Goal: Task Accomplishment & Management: Manage account settings

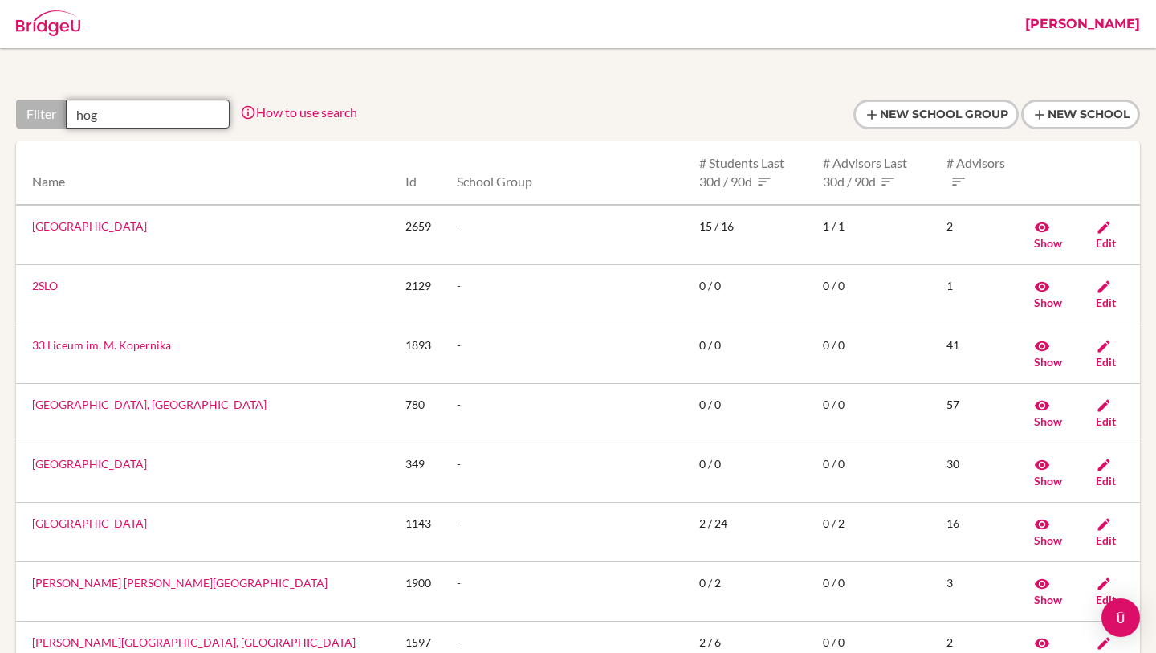
click at [149, 110] on input "hog" at bounding box center [148, 114] width 164 height 29
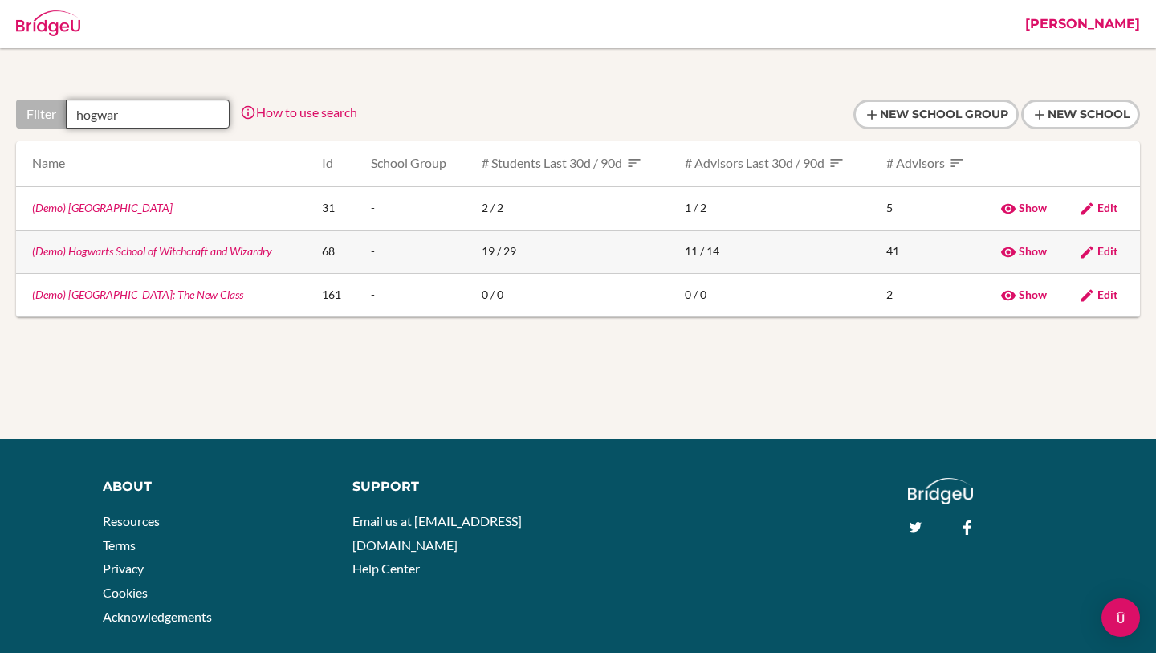
type input "hogwar"
click at [95, 252] on link "(Demo) Hogwarts School of Witchcraft and Wizardry" at bounding box center [152, 251] width 240 height 14
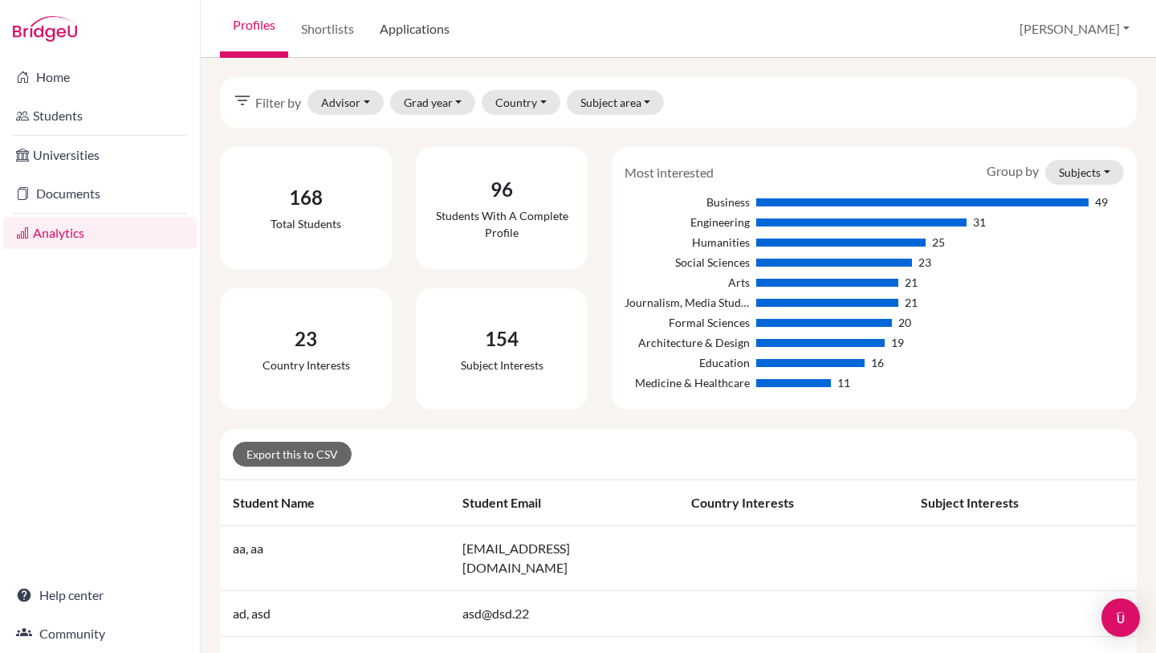
click at [442, 49] on link "Applications" at bounding box center [415, 29] width 96 height 58
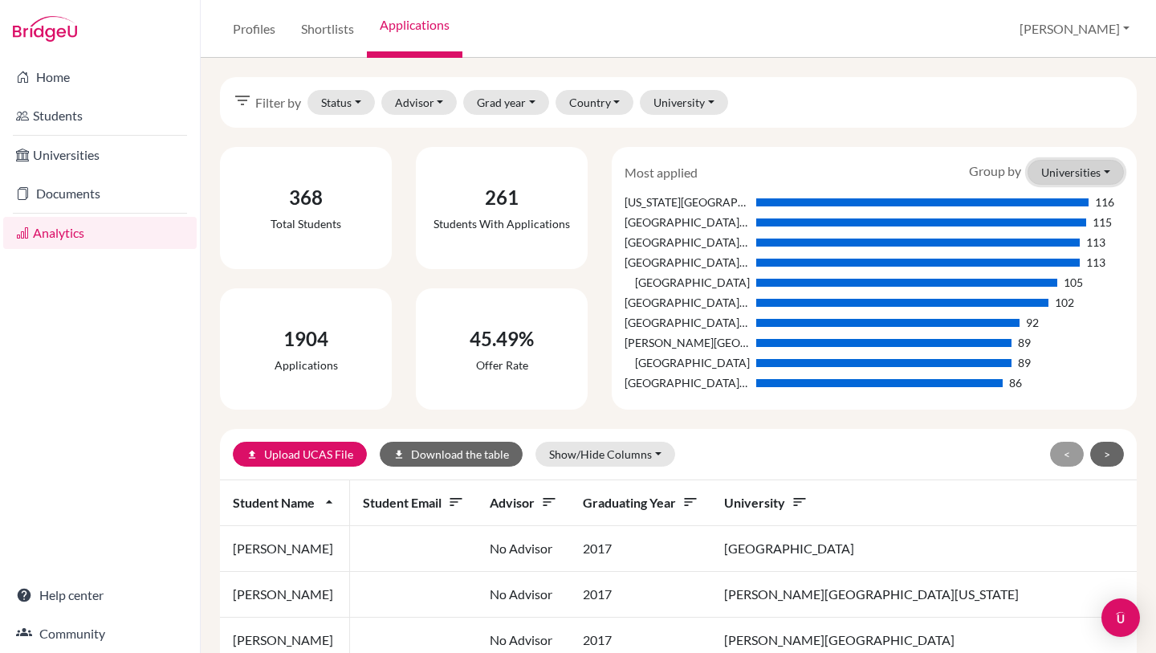
click at [1053, 171] on button "Universities" at bounding box center [1075, 172] width 96 height 25
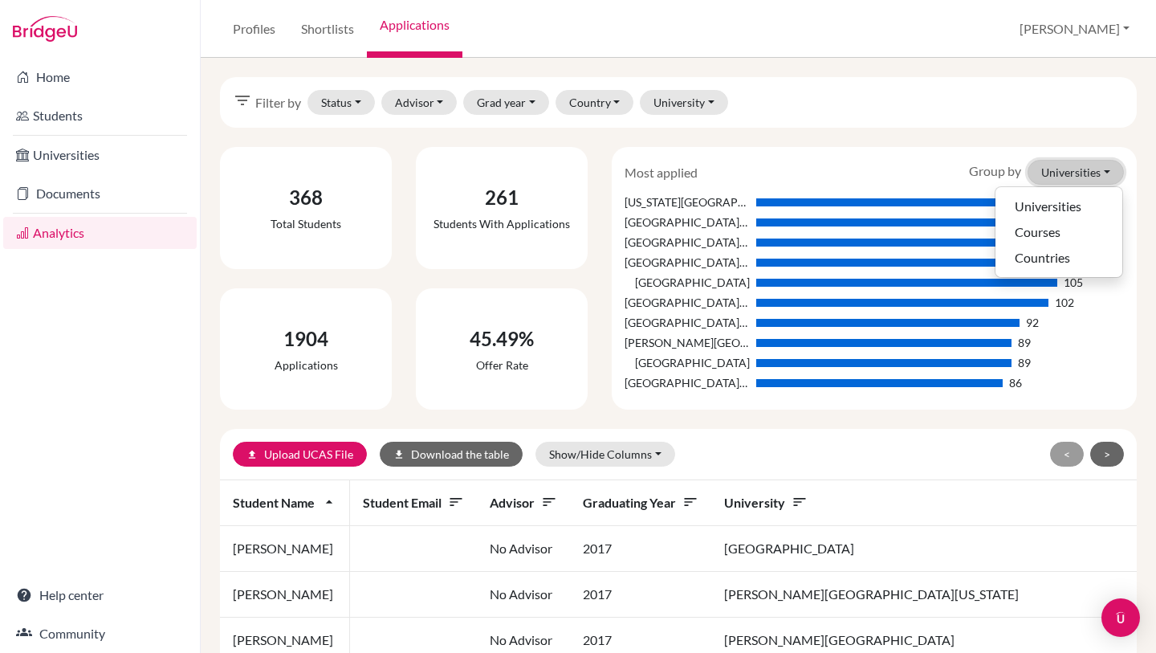
click at [1053, 171] on button "Universities" at bounding box center [1075, 172] width 96 height 25
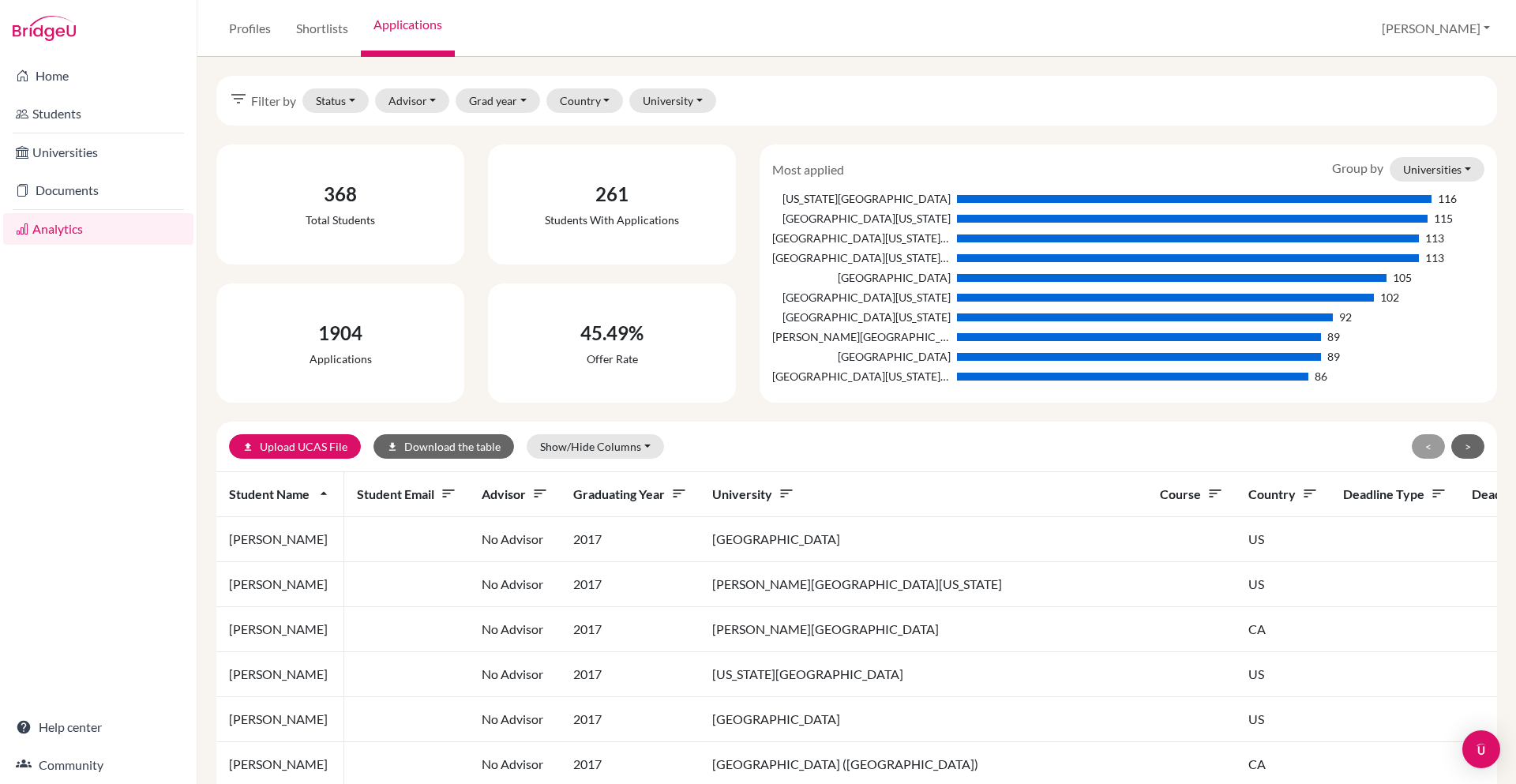
click at [1136, 177] on button "Universities" at bounding box center [1437, 169] width 94 height 25
click at [1136, 246] on button "Countries" at bounding box center [1420, 254] width 125 height 26
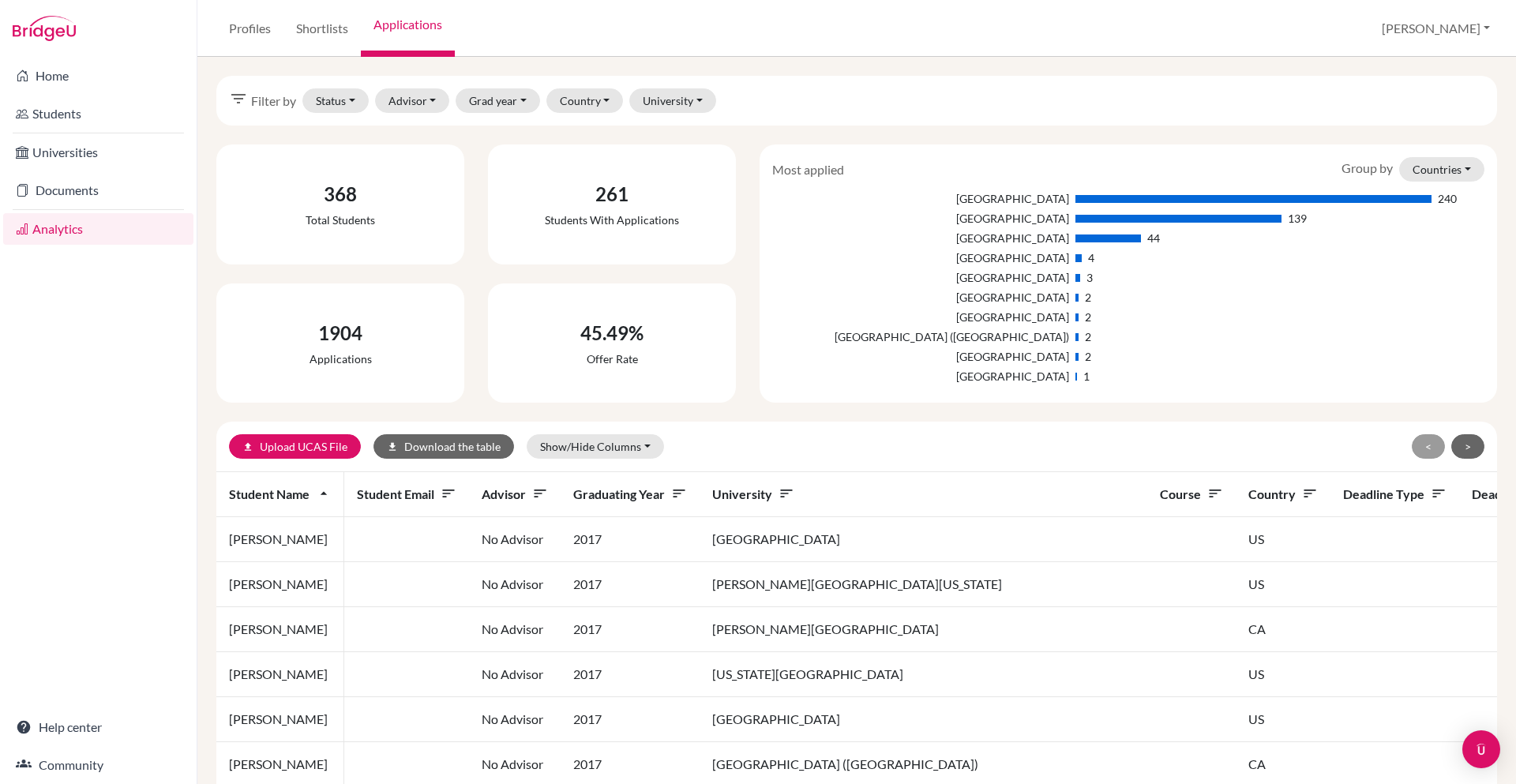
click at [810, 194] on div "United States of America" at bounding box center [921, 198] width 297 height 17
click at [514, 93] on button "Grad year" at bounding box center [498, 100] width 85 height 25
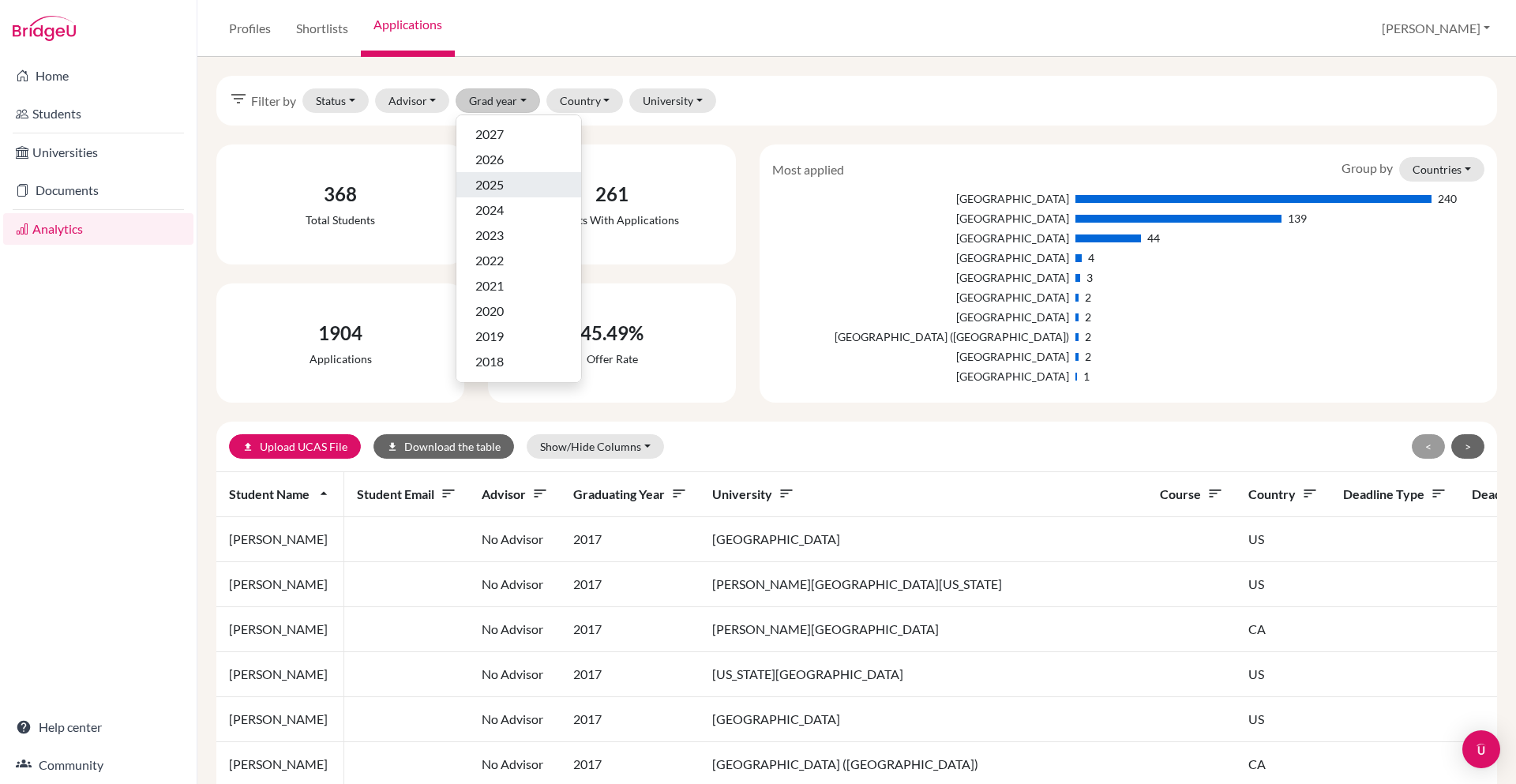
click at [508, 182] on div "2025" at bounding box center [518, 184] width 87 height 19
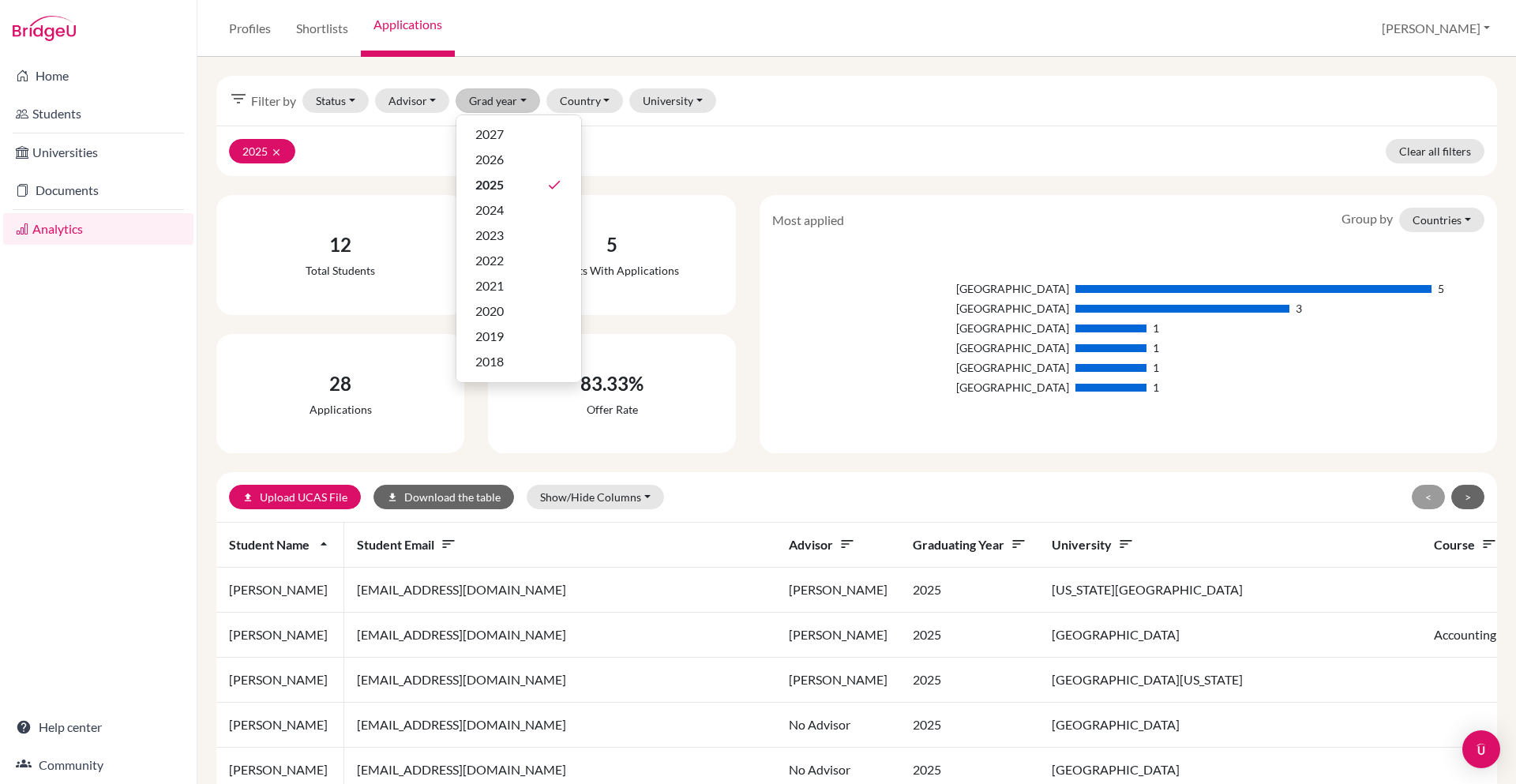
click at [658, 154] on div "2025 clear Clear all filters" at bounding box center [857, 151] width 1281 height 50
click at [529, 128] on div "2025 clear Clear all filters" at bounding box center [857, 151] width 1281 height 50
click at [495, 100] on button "Grad year" at bounding box center [498, 100] width 85 height 25
click at [509, 166] on div "2026" at bounding box center [518, 158] width 87 height 19
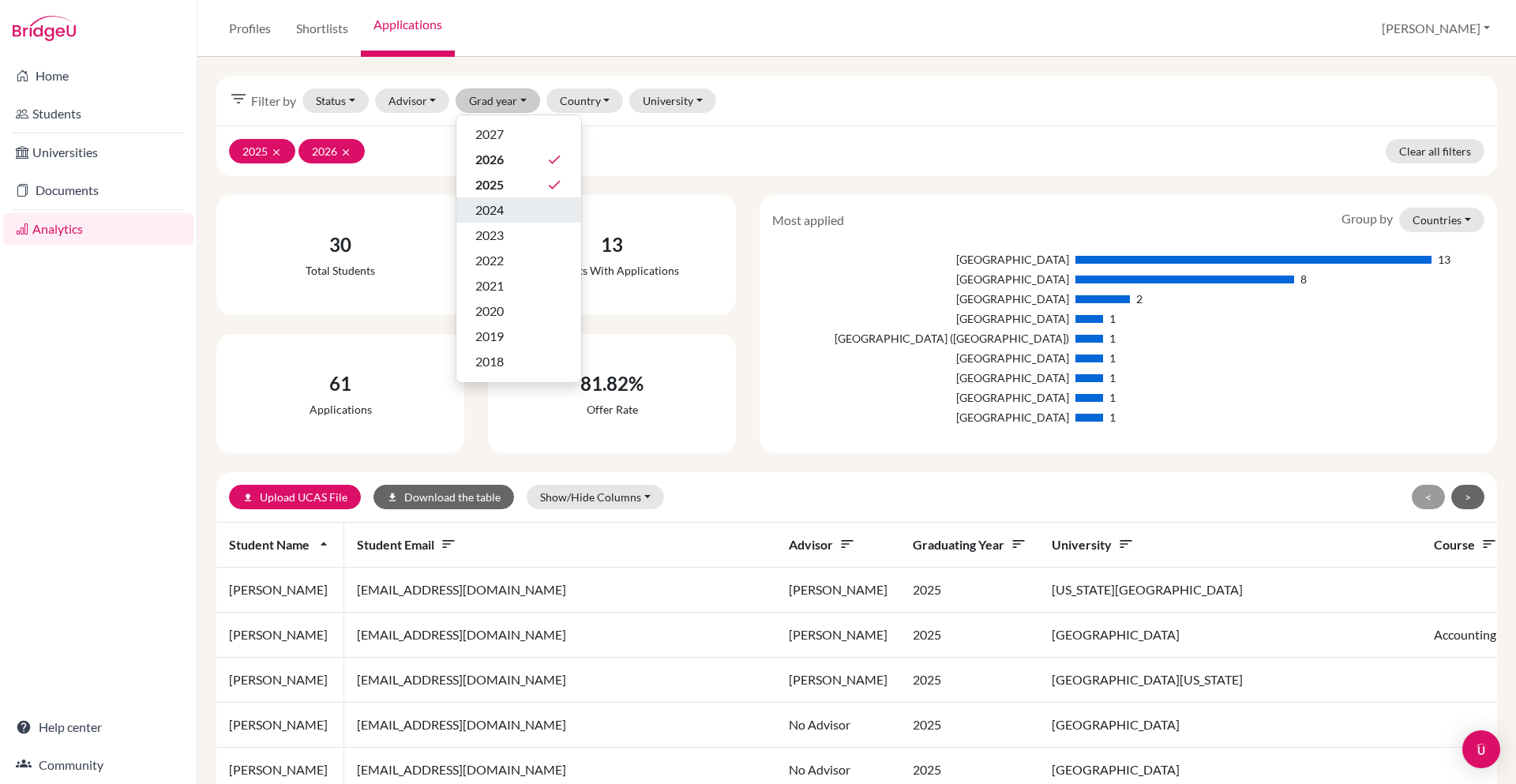
click at [510, 210] on div "2024" at bounding box center [518, 210] width 87 height 19
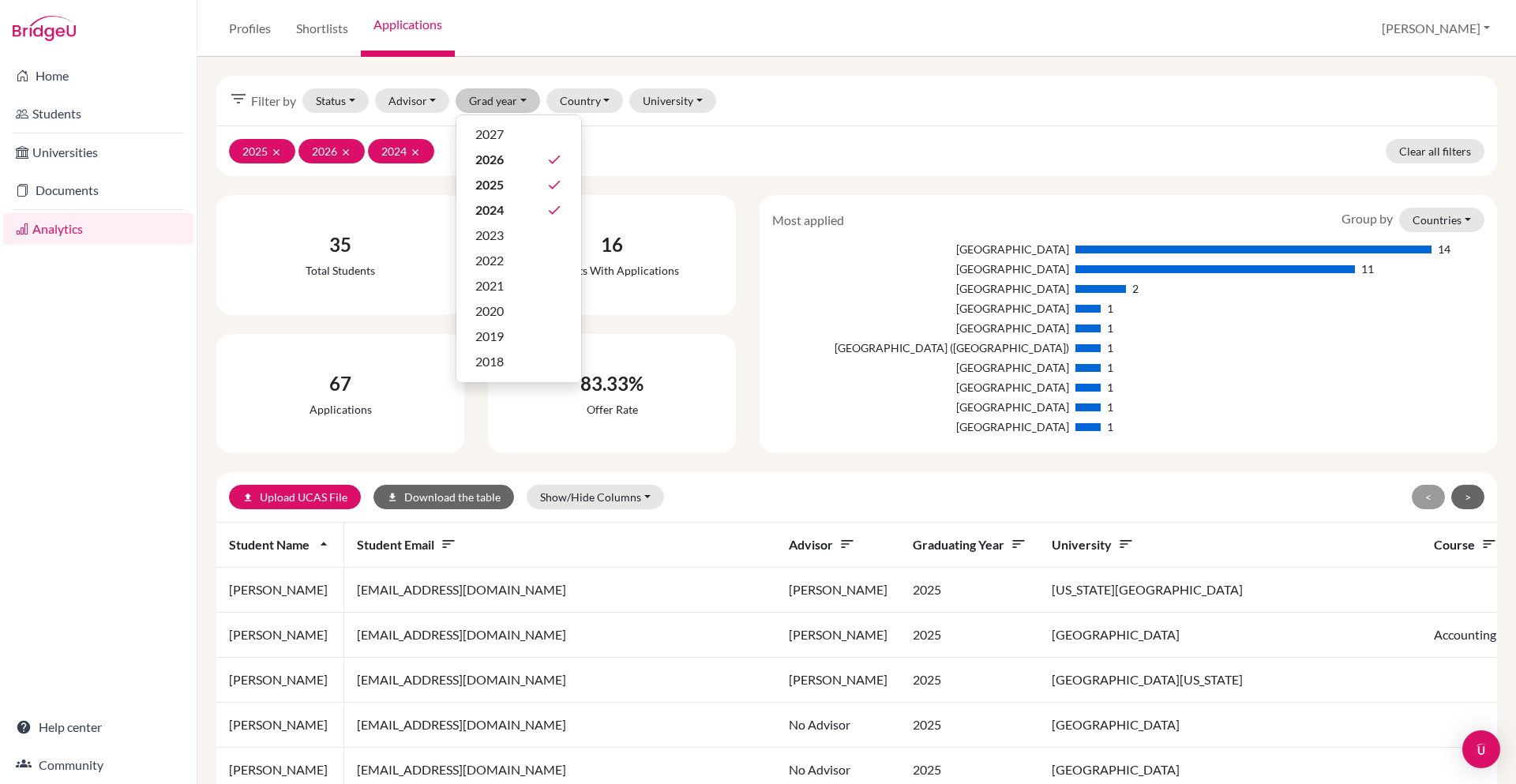
click at [360, 202] on div "35 Total students" at bounding box center [339, 255] width 235 height 107
click at [354, 108] on button "Status" at bounding box center [334, 100] width 66 height 25
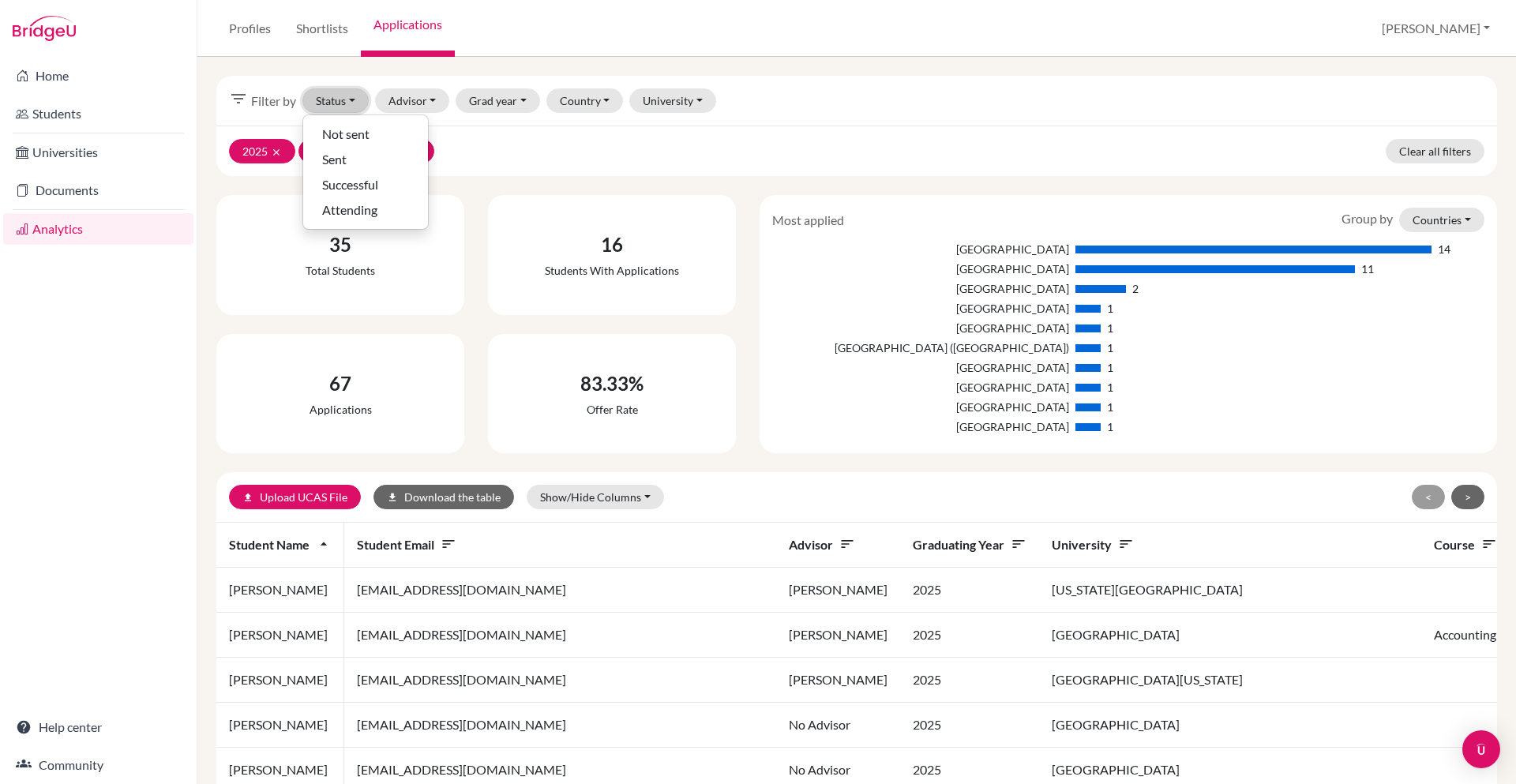
click at [354, 108] on button "Status" at bounding box center [334, 100] width 66 height 25
click at [346, 158] on span "Sent" at bounding box center [334, 158] width 25 height 19
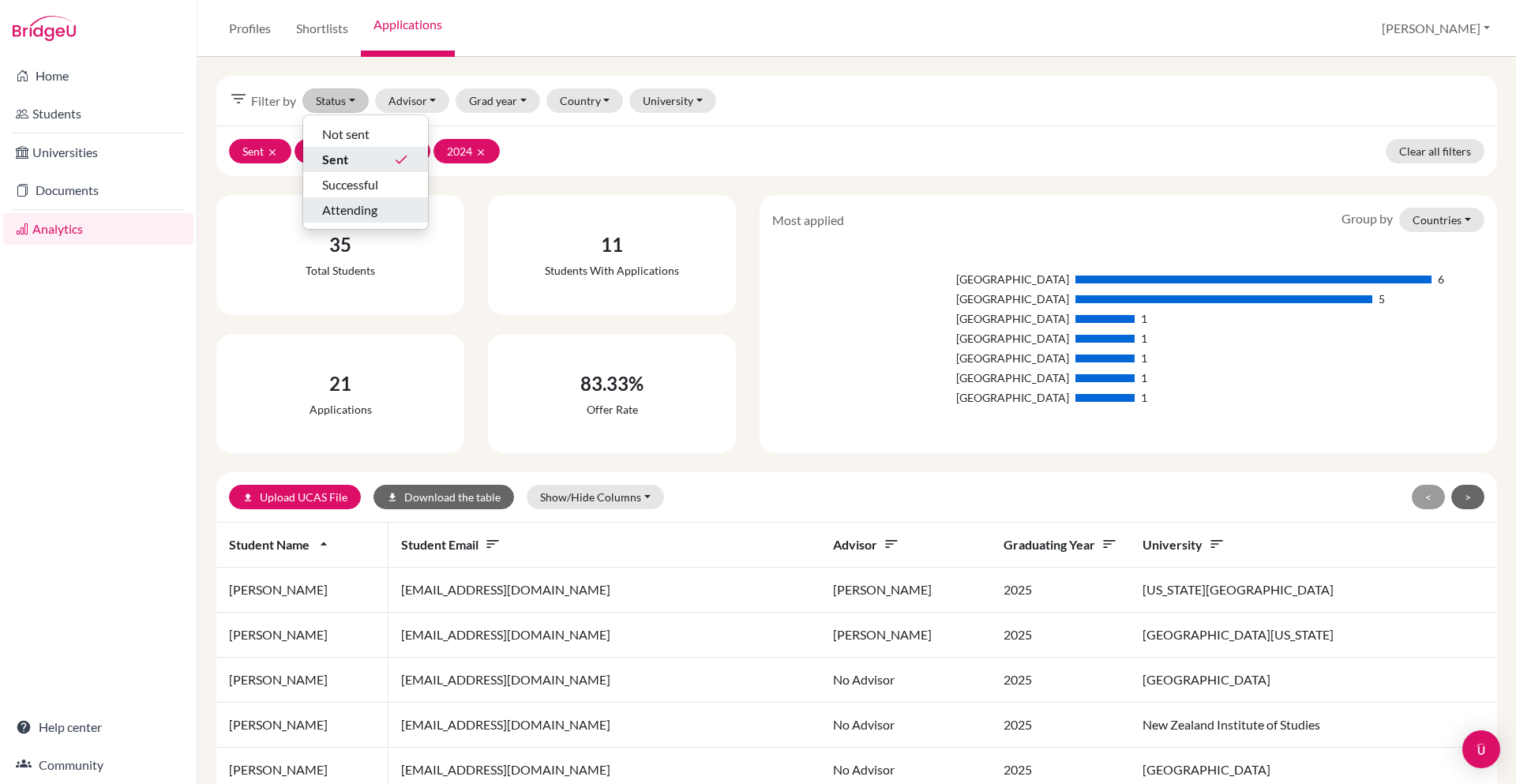
click at [361, 214] on span "Attending" at bounding box center [349, 210] width 55 height 19
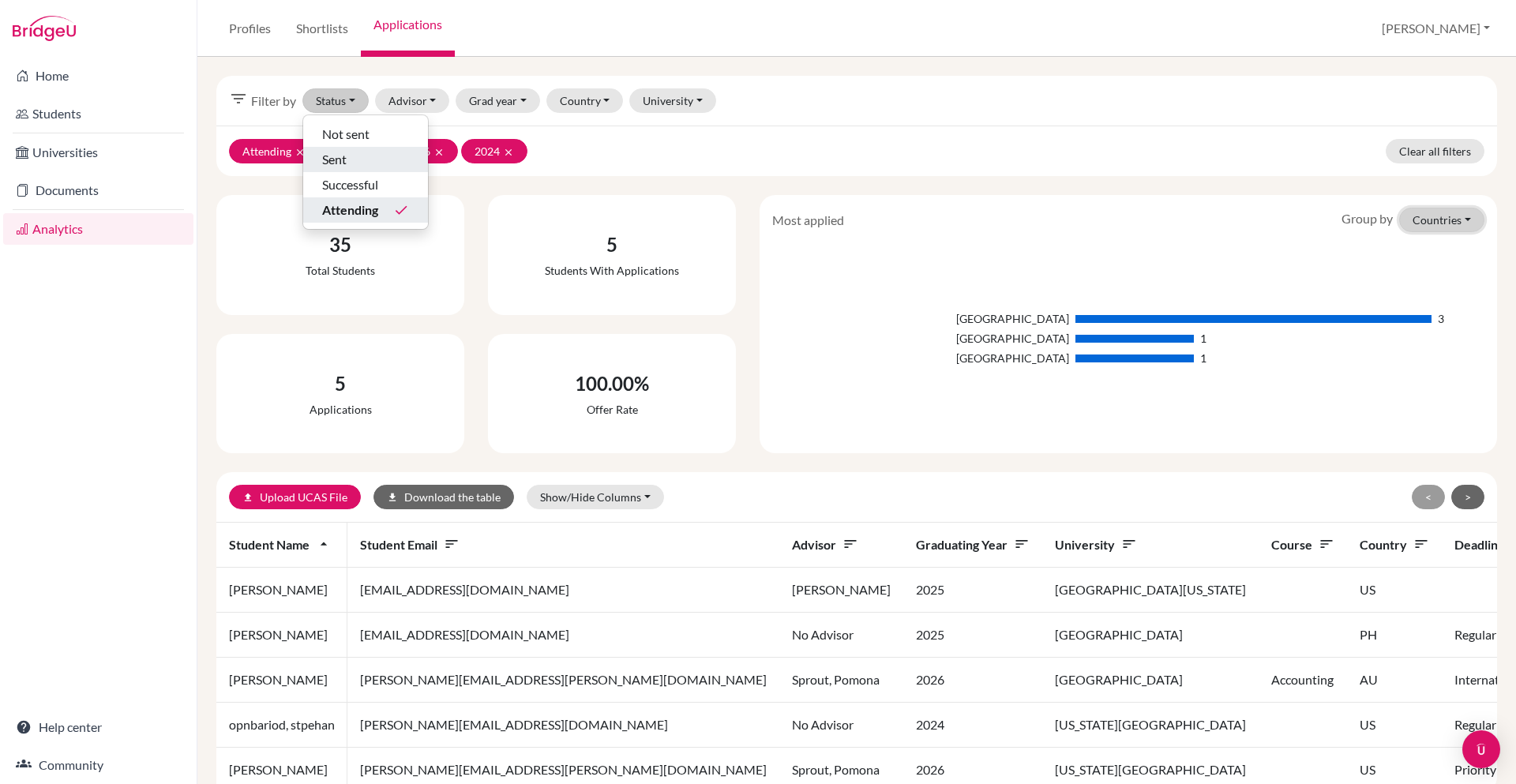
click at [1136, 222] on button "Countries" at bounding box center [1441, 219] width 86 height 25
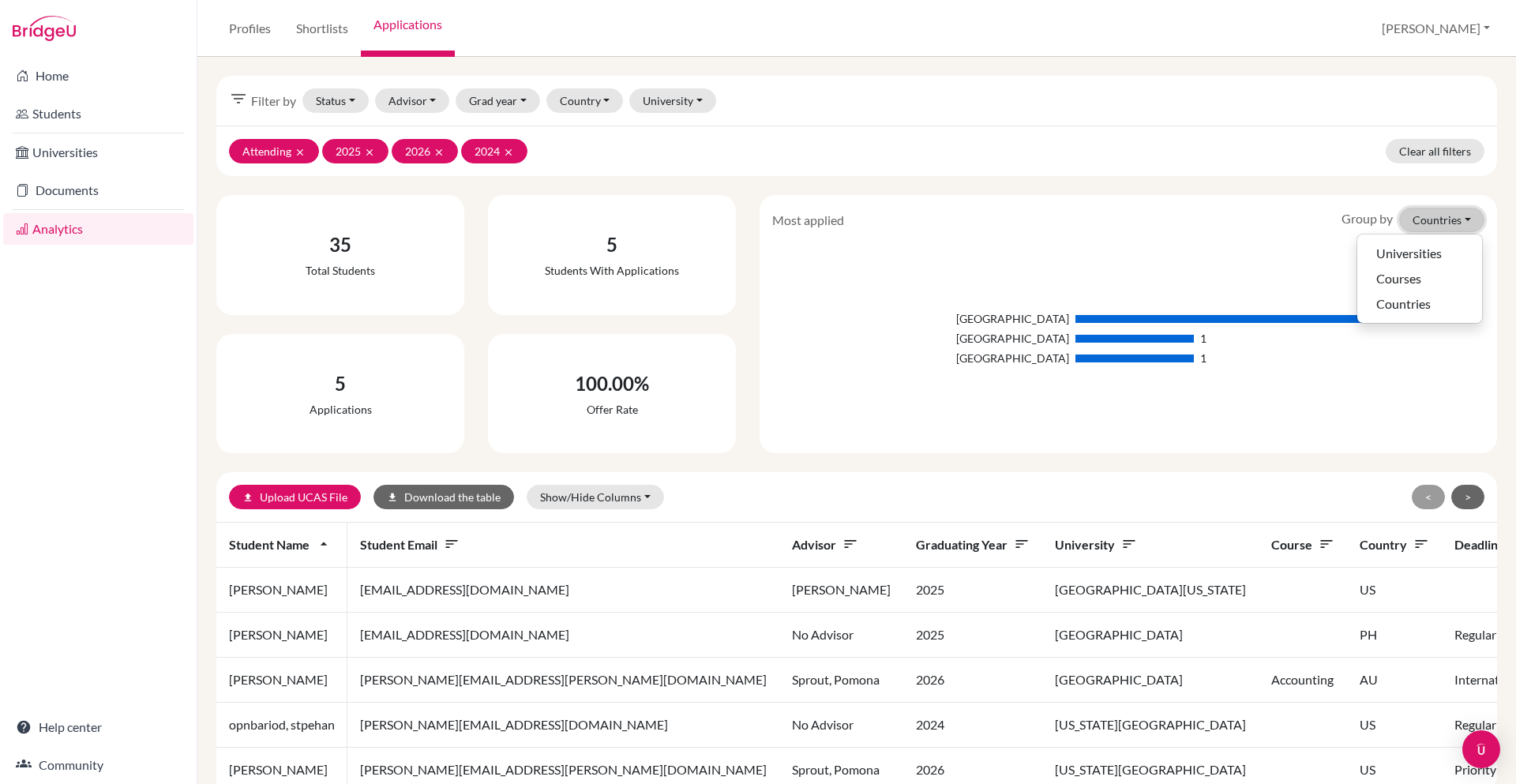
click at [1136, 222] on button "Countries" at bounding box center [1441, 219] width 86 height 25
click at [1084, 184] on div "filter_list Filter by Status Not sent Sent Successful Attending done Advisor Ad…" at bounding box center [857, 434] width 1281 height 717
click at [642, 497] on button "Show/Hide Columns" at bounding box center [595, 497] width 138 height 25
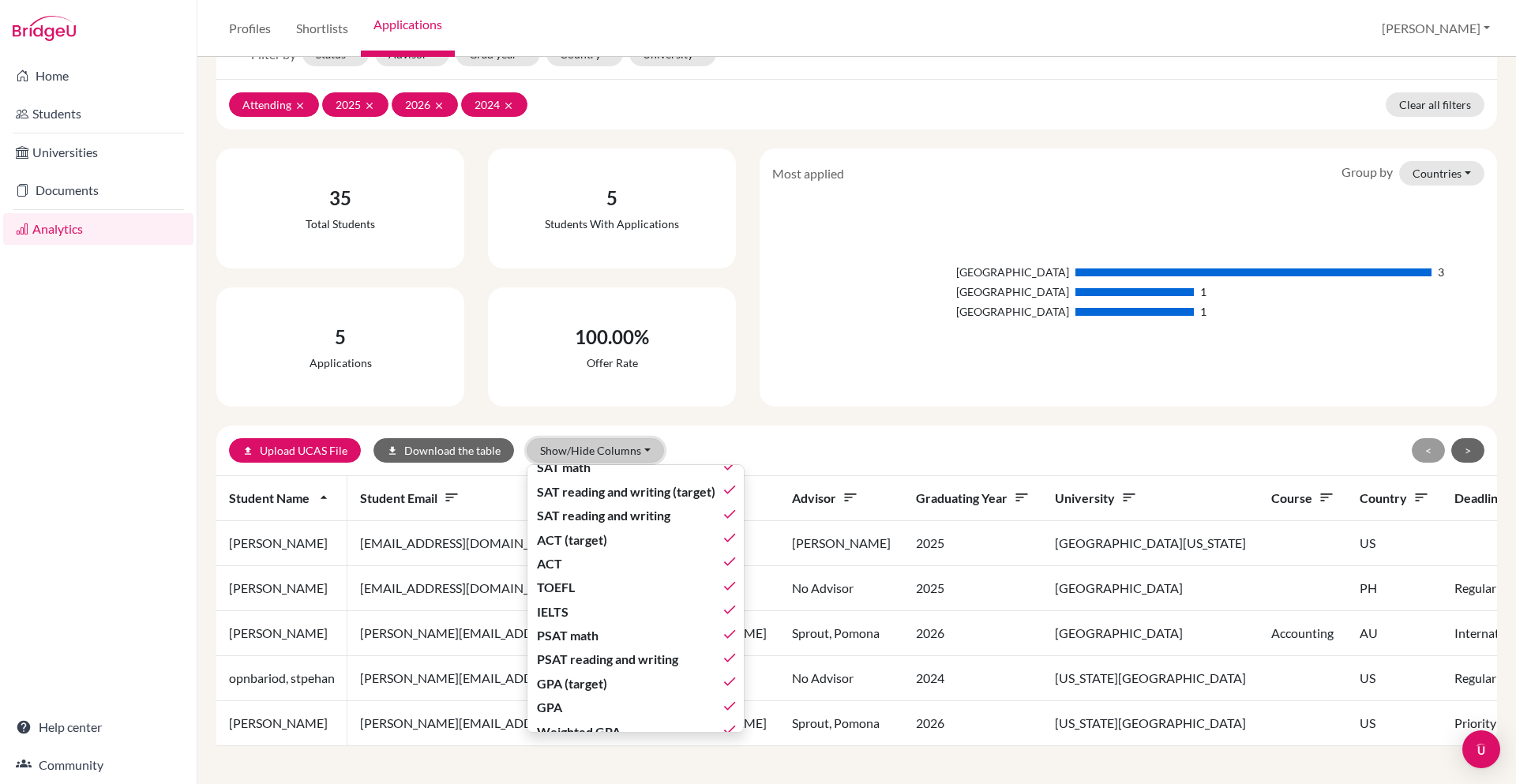
scroll to position [448, 0]
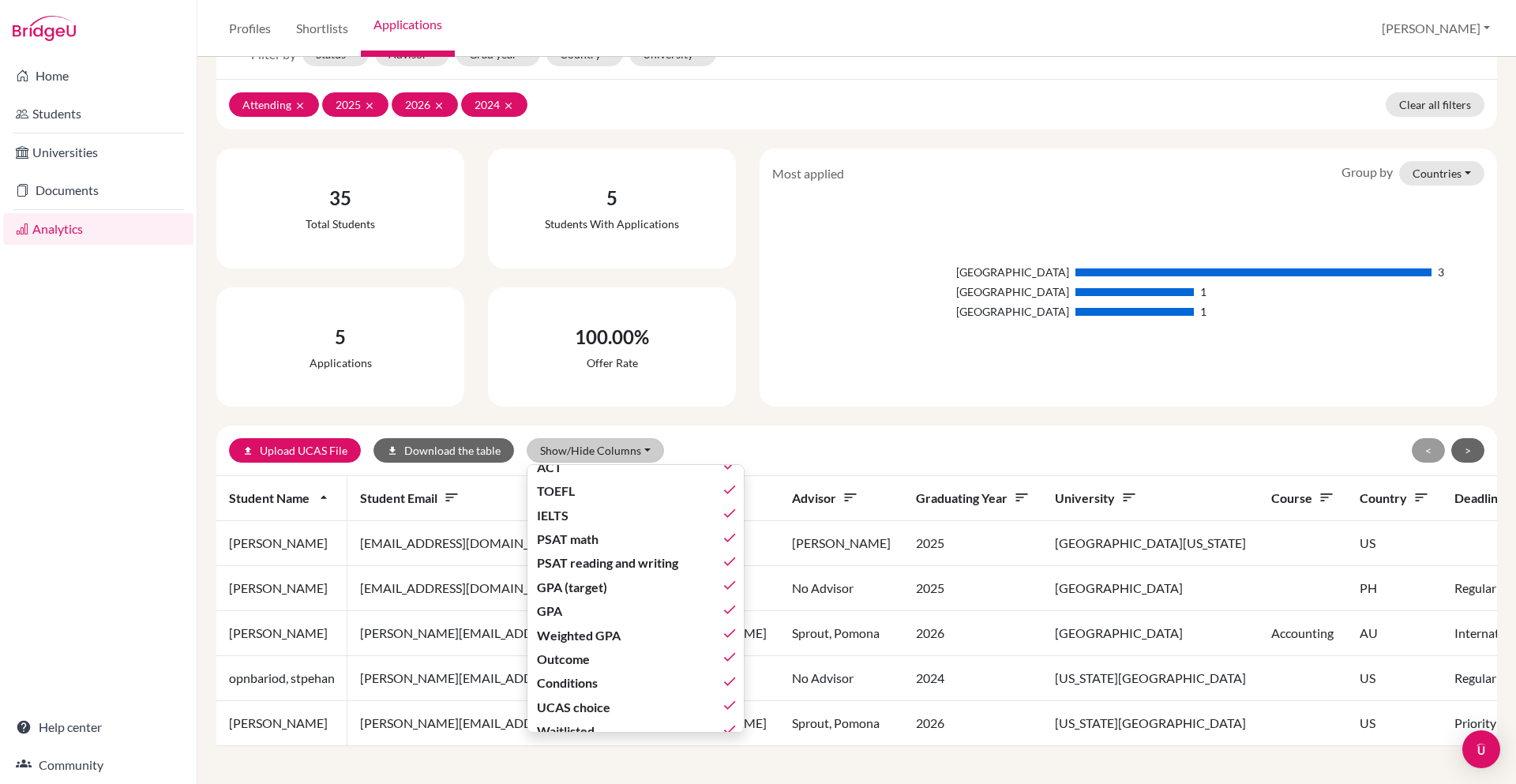
click at [882, 450] on div "upload Upload UCAS File download Download the table Show/Hide Columns Show all …" at bounding box center [647, 450] width 837 height 25
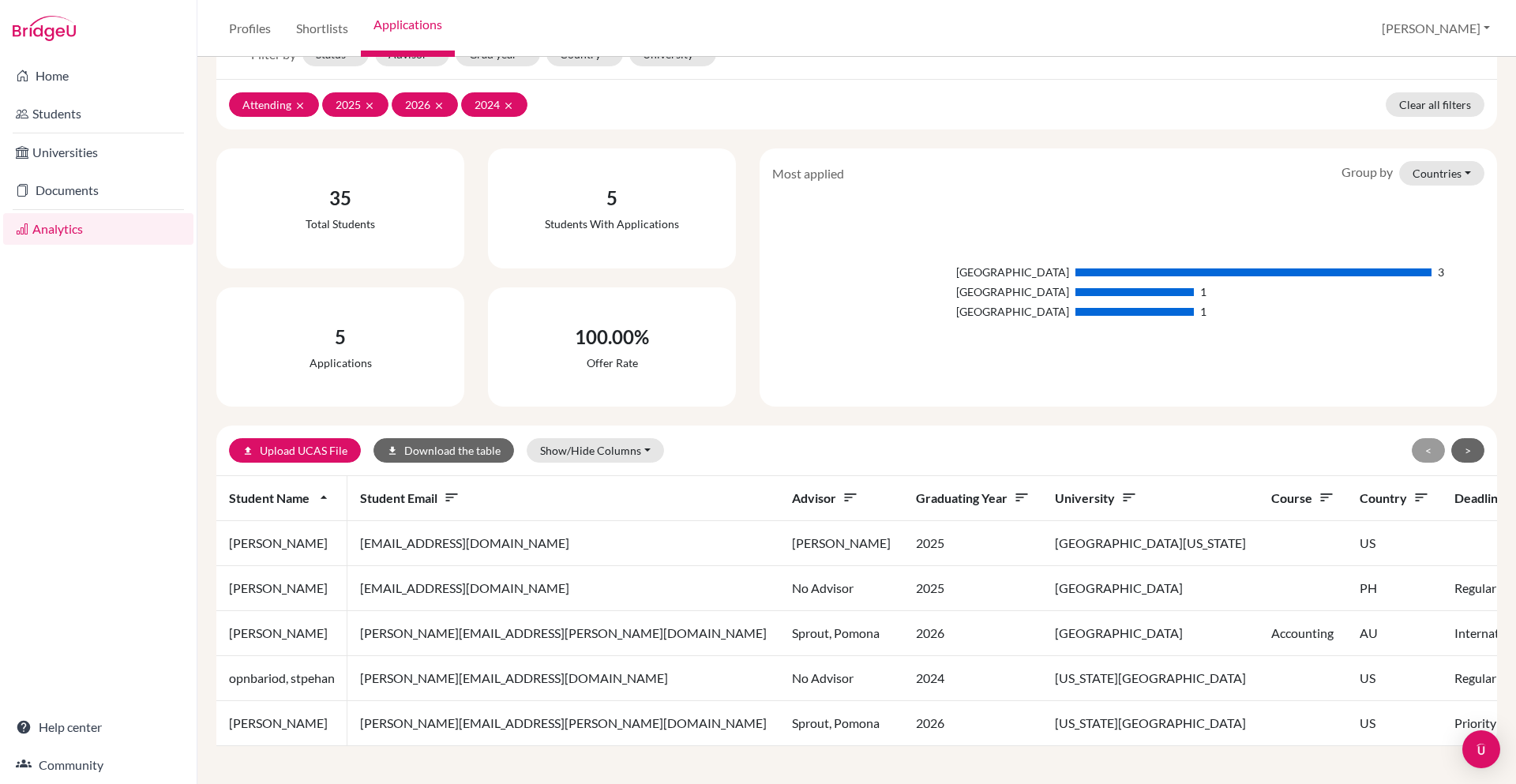
scroll to position [0, 0]
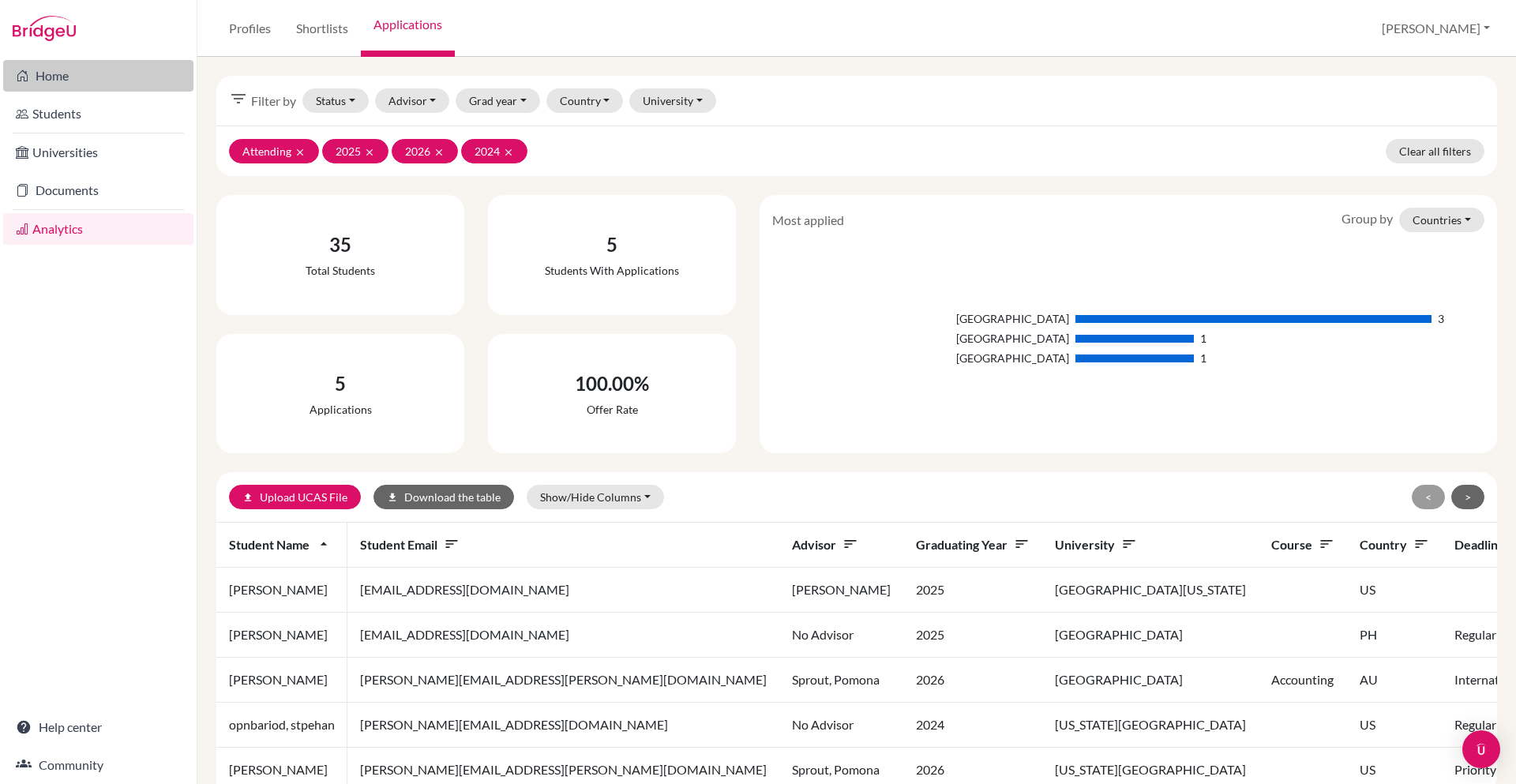
click at [107, 82] on link "Home" at bounding box center [97, 76] width 190 height 31
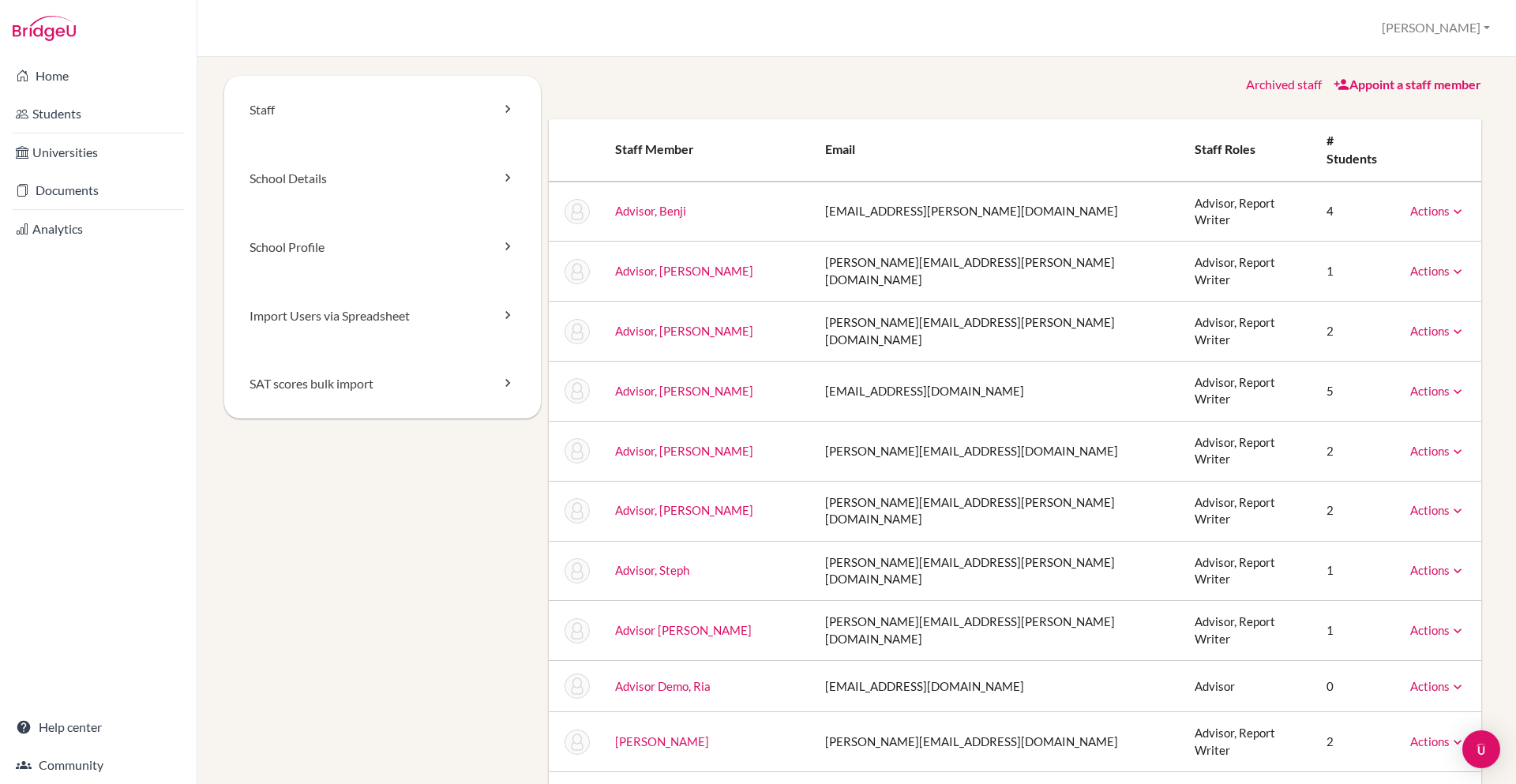
click at [1270, 84] on link "Archived staff" at bounding box center [1284, 84] width 76 height 15
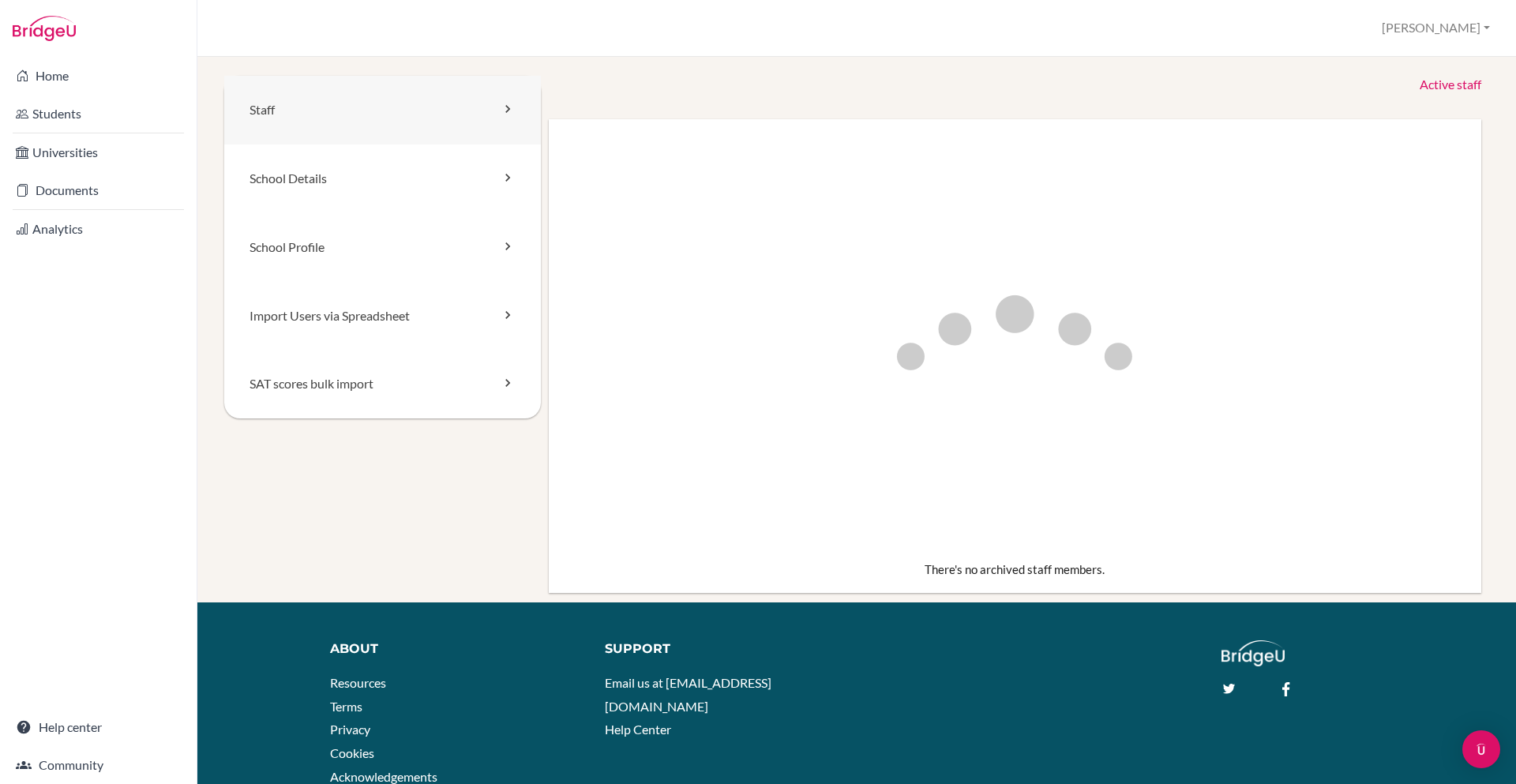
click at [363, 106] on link "Staff" at bounding box center [383, 110] width 317 height 69
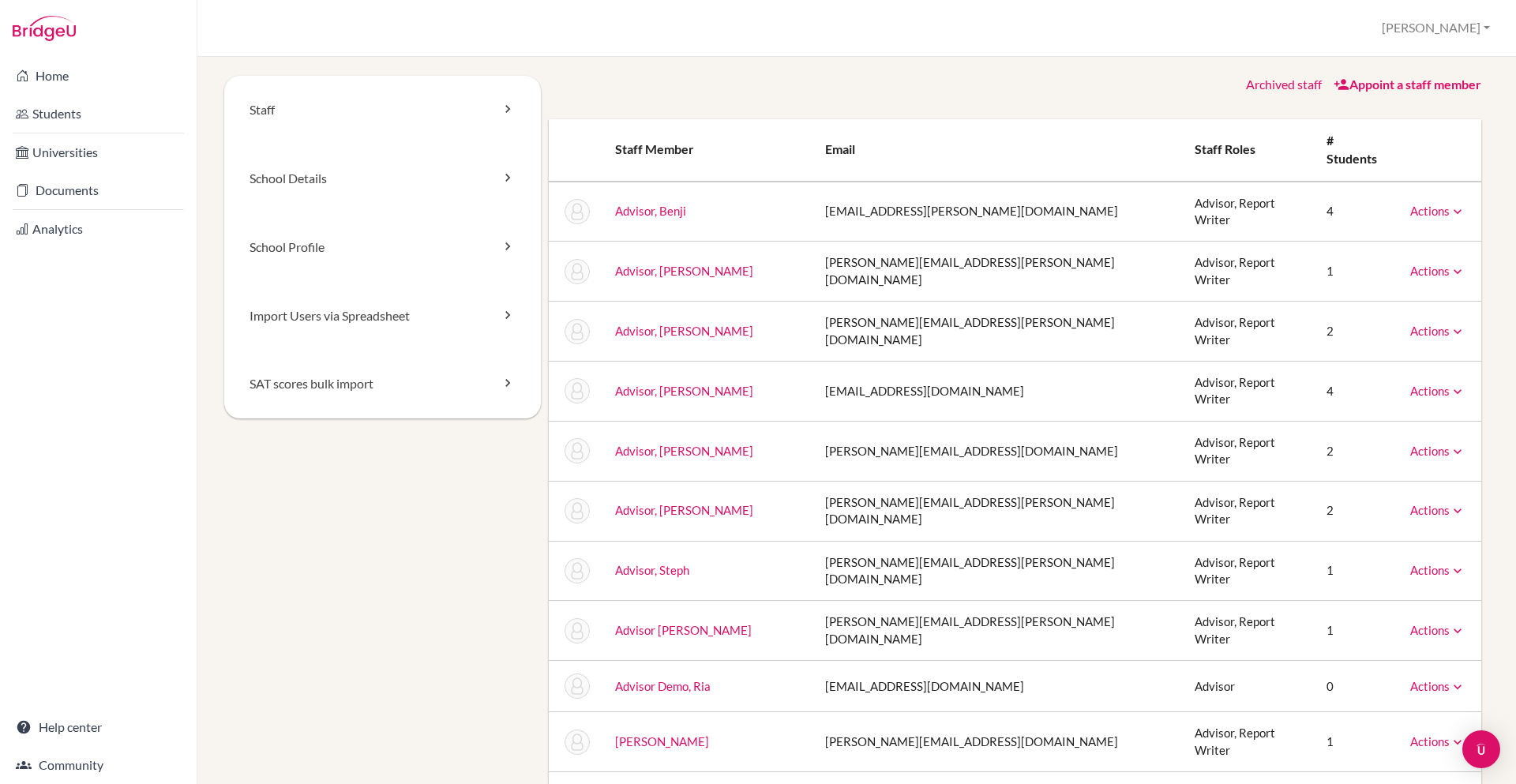
click at [838, 67] on div "Staff School Details School Profile Import Users via Spreadsheet SAT scores bul…" at bounding box center [857, 420] width 1318 height 727
click at [1262, 78] on link "Archived staff" at bounding box center [1284, 84] width 76 height 15
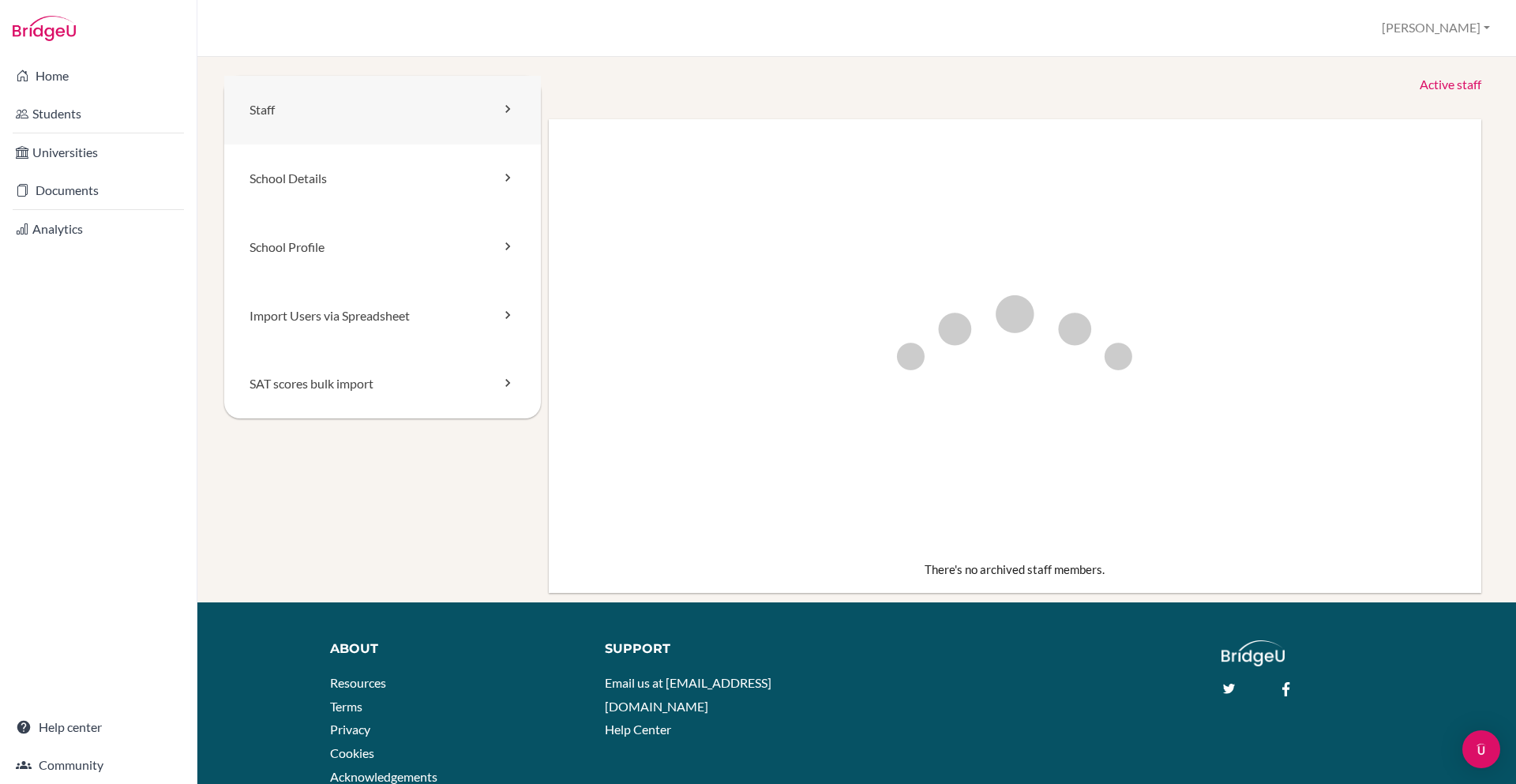
click at [383, 117] on link "Staff" at bounding box center [383, 110] width 317 height 69
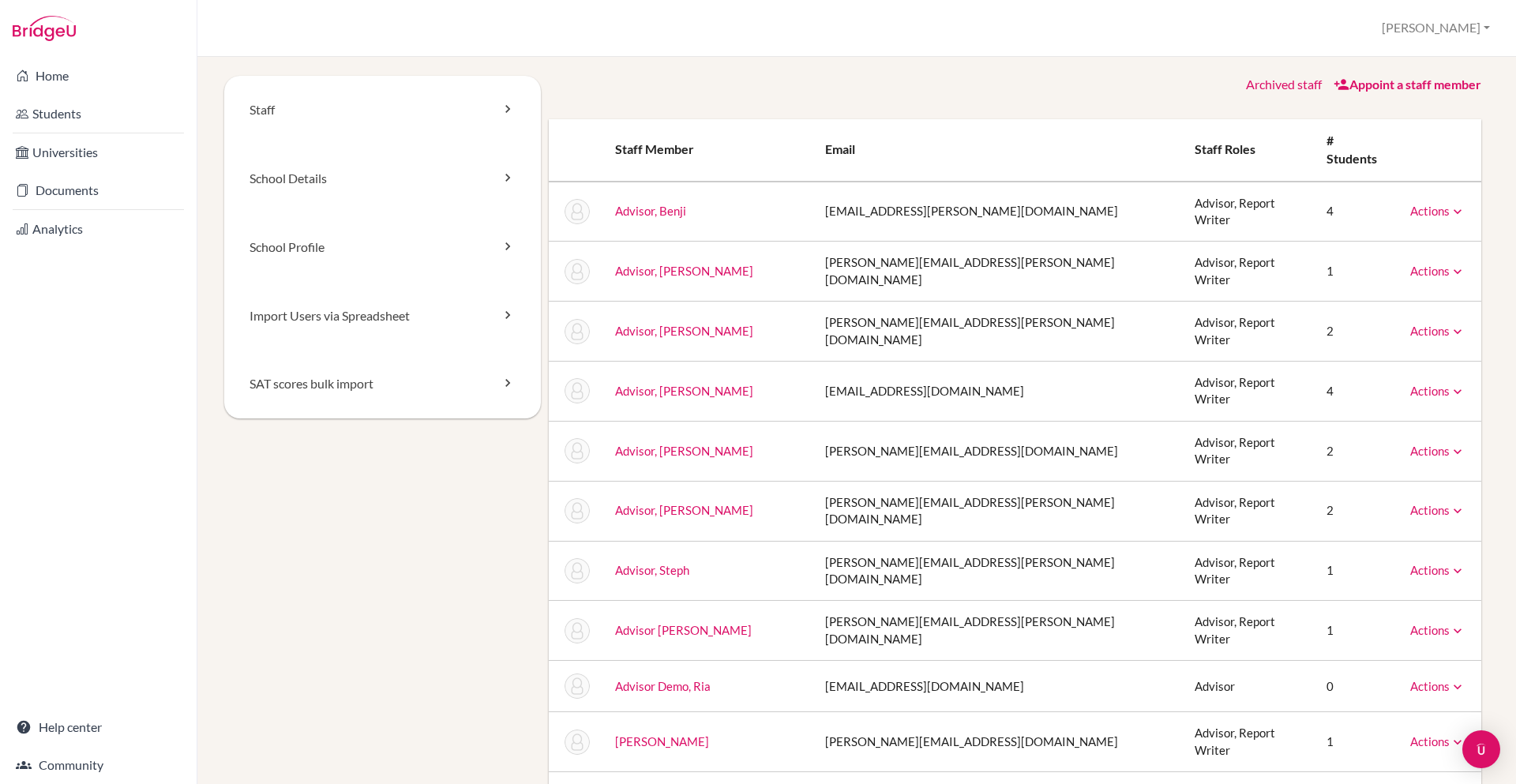
click at [1284, 87] on link "Archived staff" at bounding box center [1284, 84] width 76 height 15
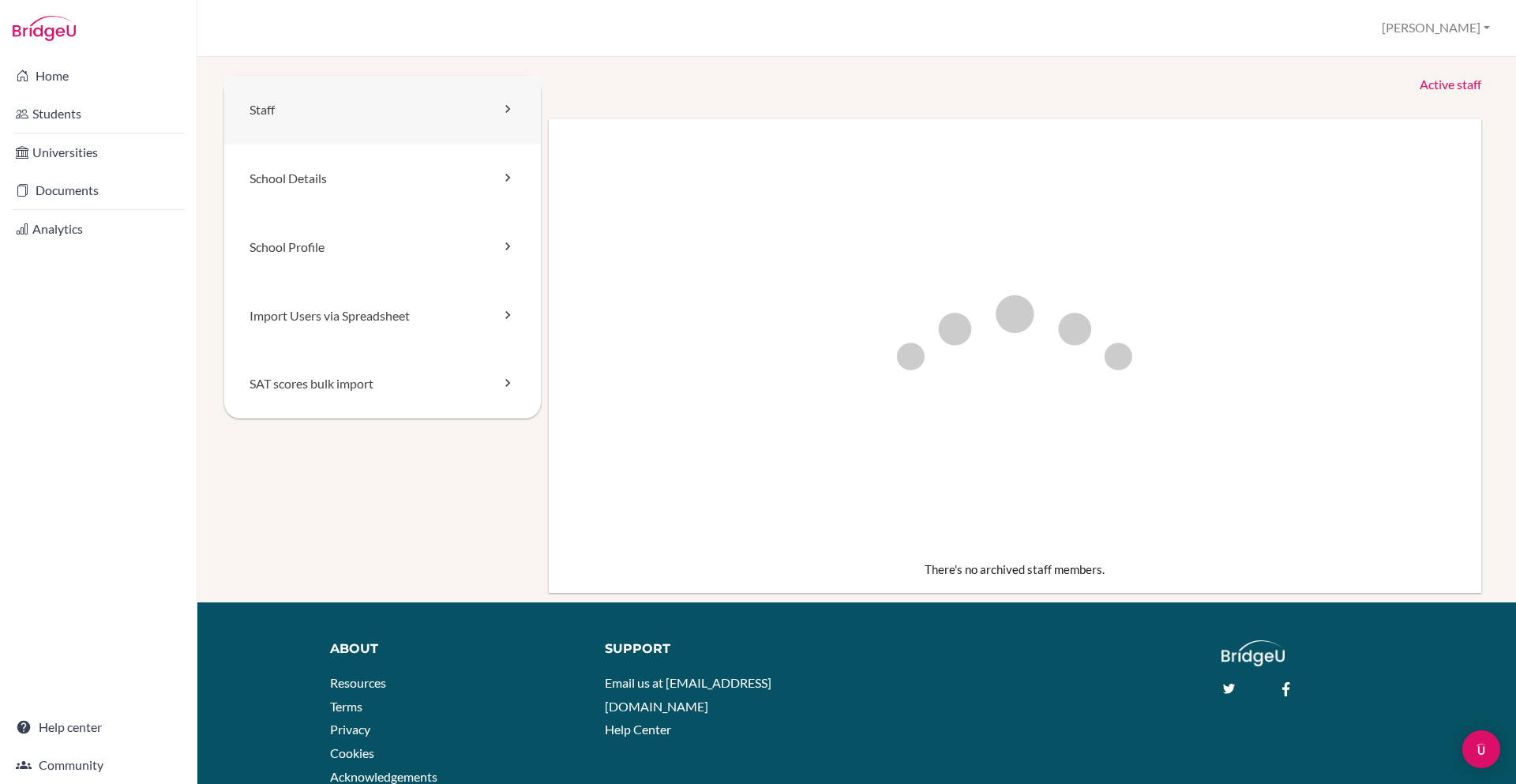
click at [392, 114] on link "Staff" at bounding box center [383, 110] width 317 height 69
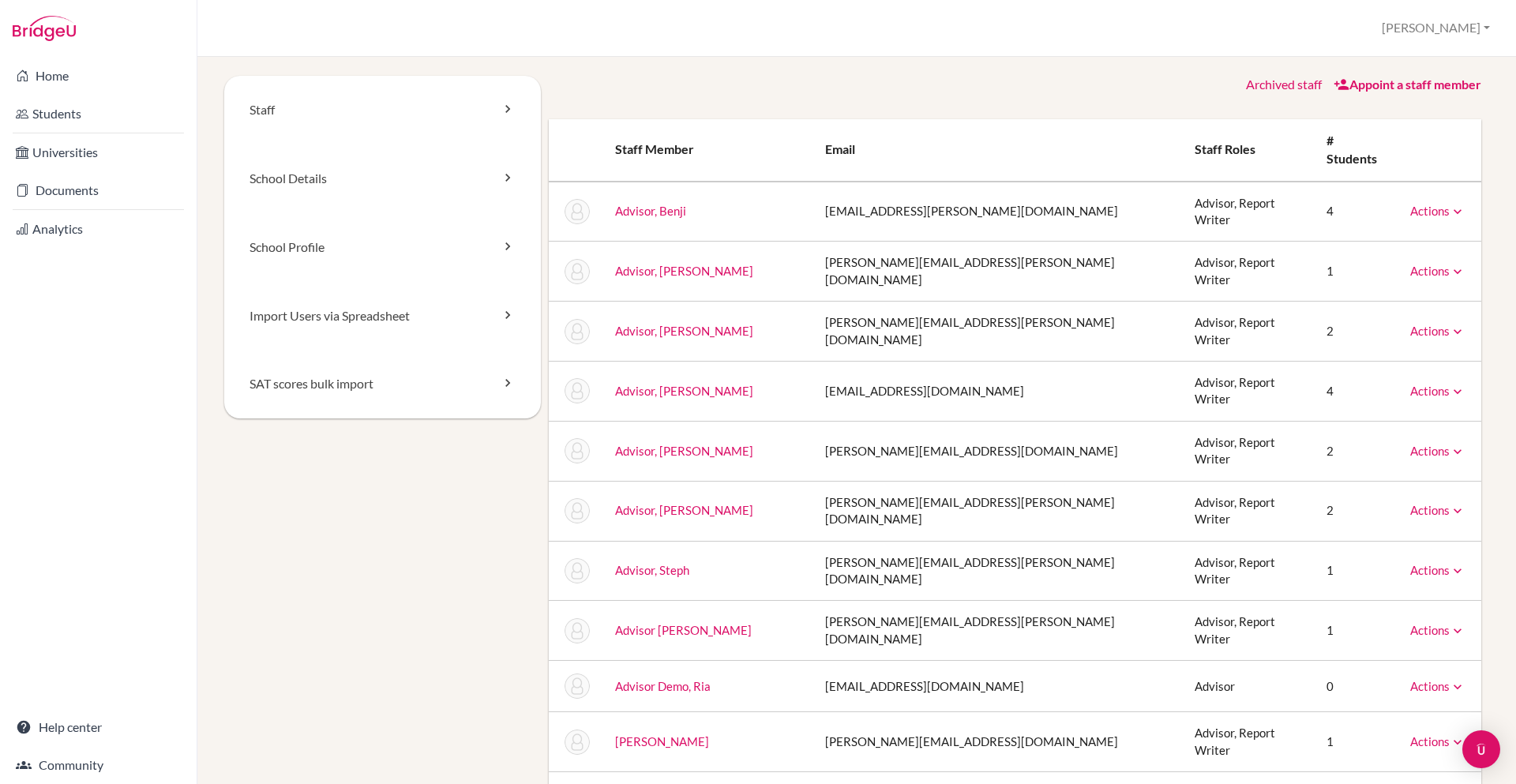
click at [1446, 204] on link "Actions" at bounding box center [1437, 211] width 55 height 14
click at [1456, 264] on icon at bounding box center [1458, 271] width 16 height 16
click at [1461, 324] on icon at bounding box center [1458, 332] width 16 height 16
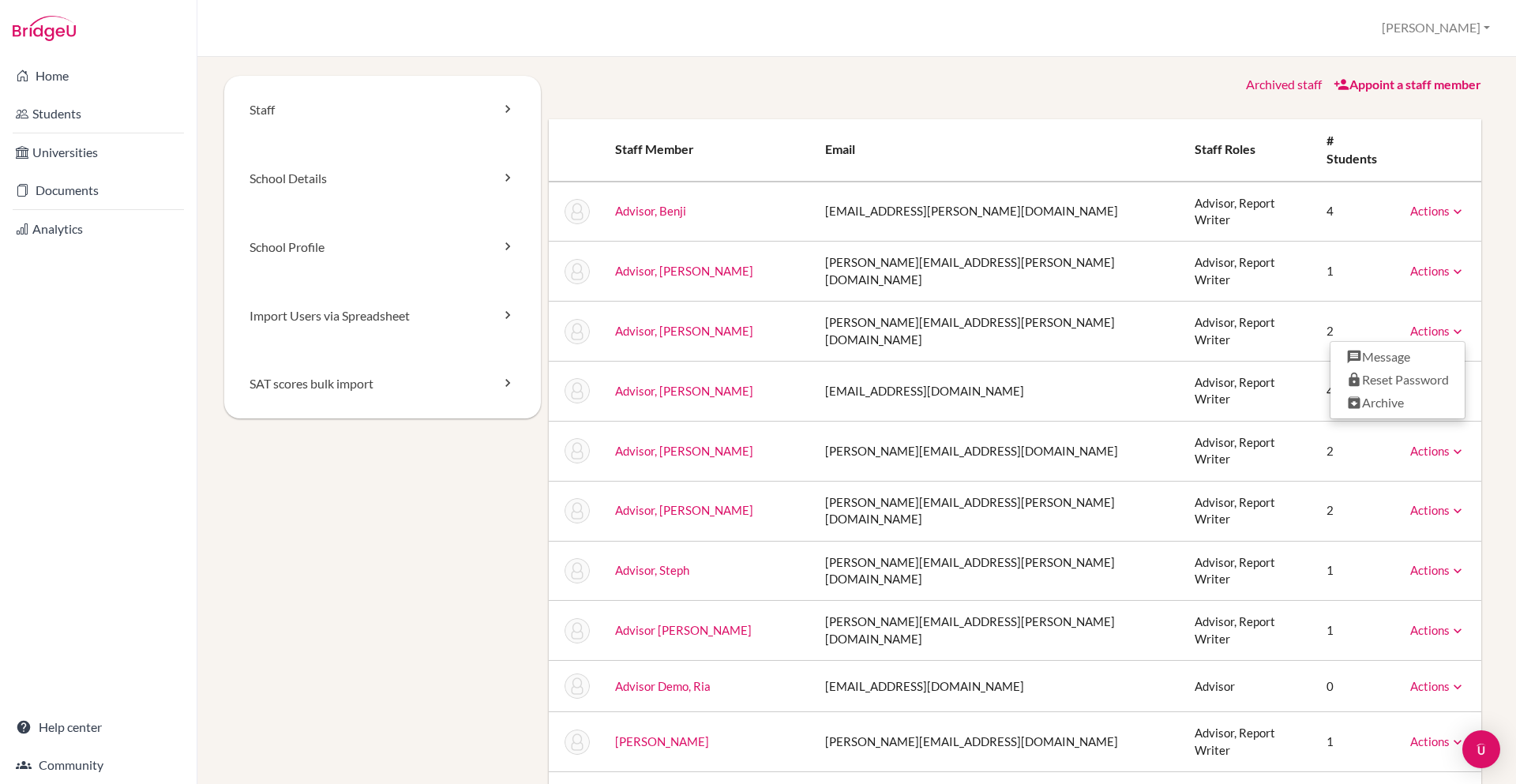
click at [1446, 362] on td "Actions Message Reset Password Archive" at bounding box center [1439, 392] width 84 height 60
click at [1458, 384] on icon at bounding box center [1458, 392] width 16 height 16
click at [1442, 444] on link "Actions" at bounding box center [1437, 451] width 55 height 14
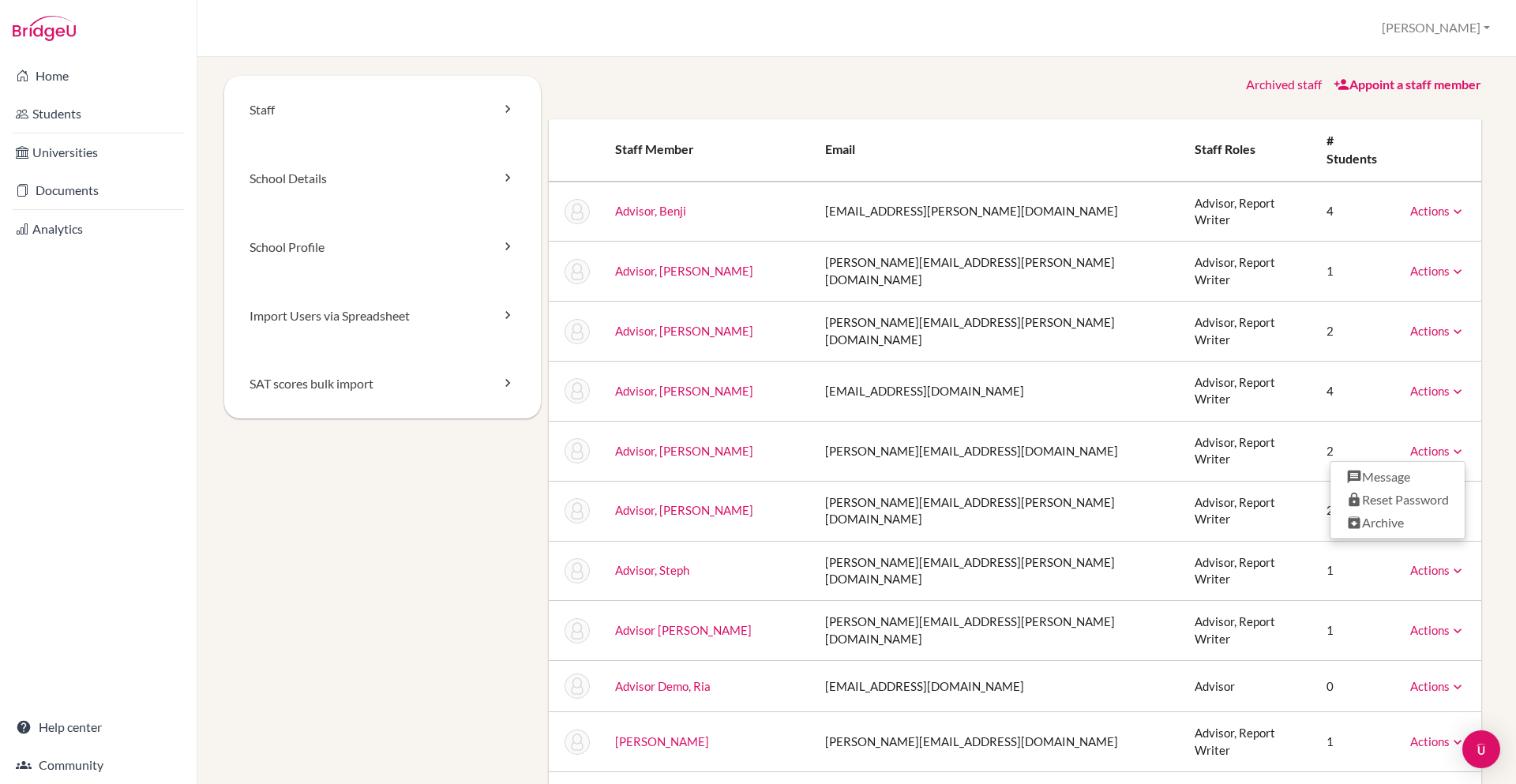
click at [1442, 444] on link "Actions" at bounding box center [1437, 451] width 55 height 14
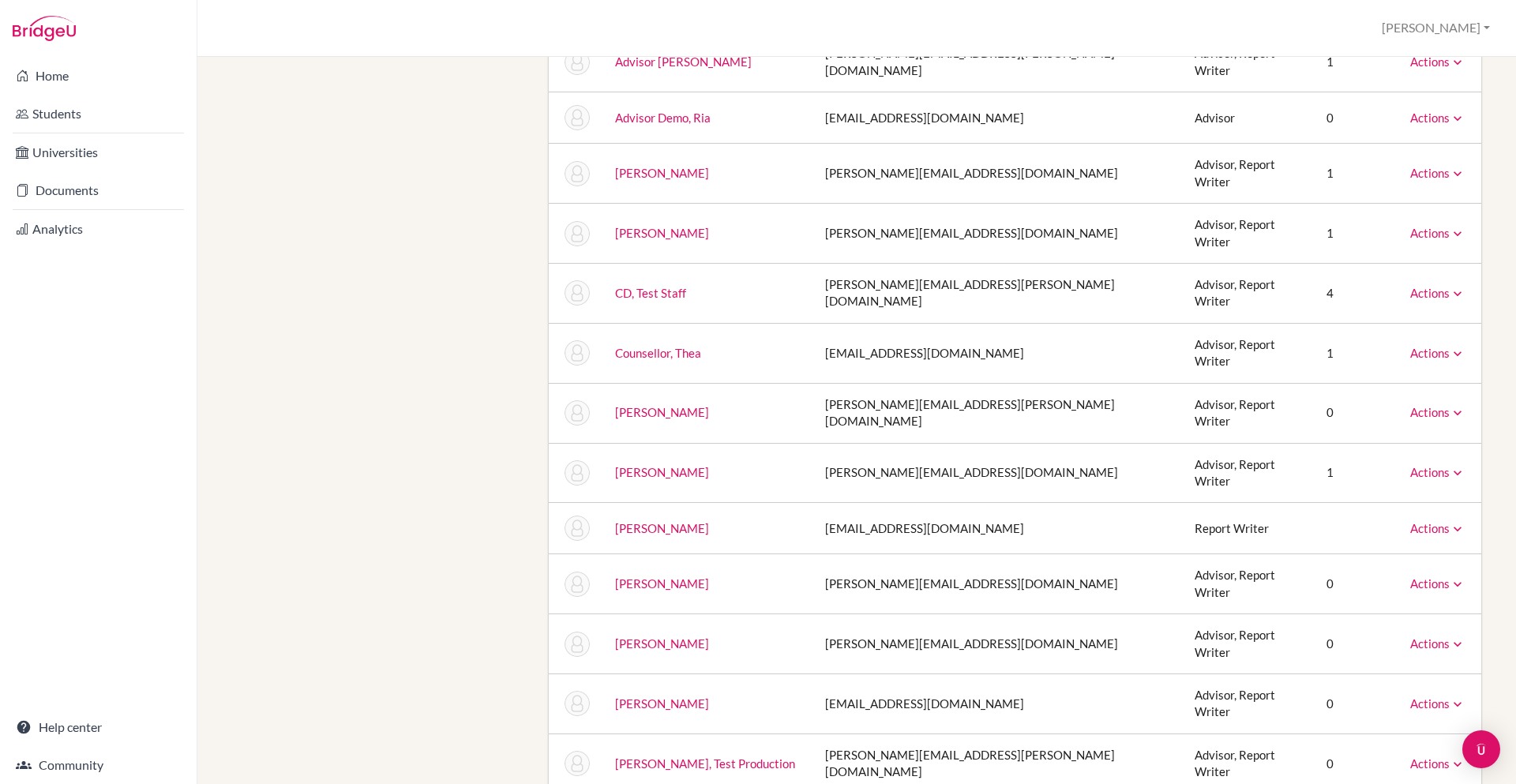
click at [1436, 521] on link "Actions" at bounding box center [1437, 528] width 55 height 14
click at [1485, 354] on div "Archived staff Appoint a staff member Staff member Email Staff roles # students…" at bounding box center [1015, 778] width 949 height 2543
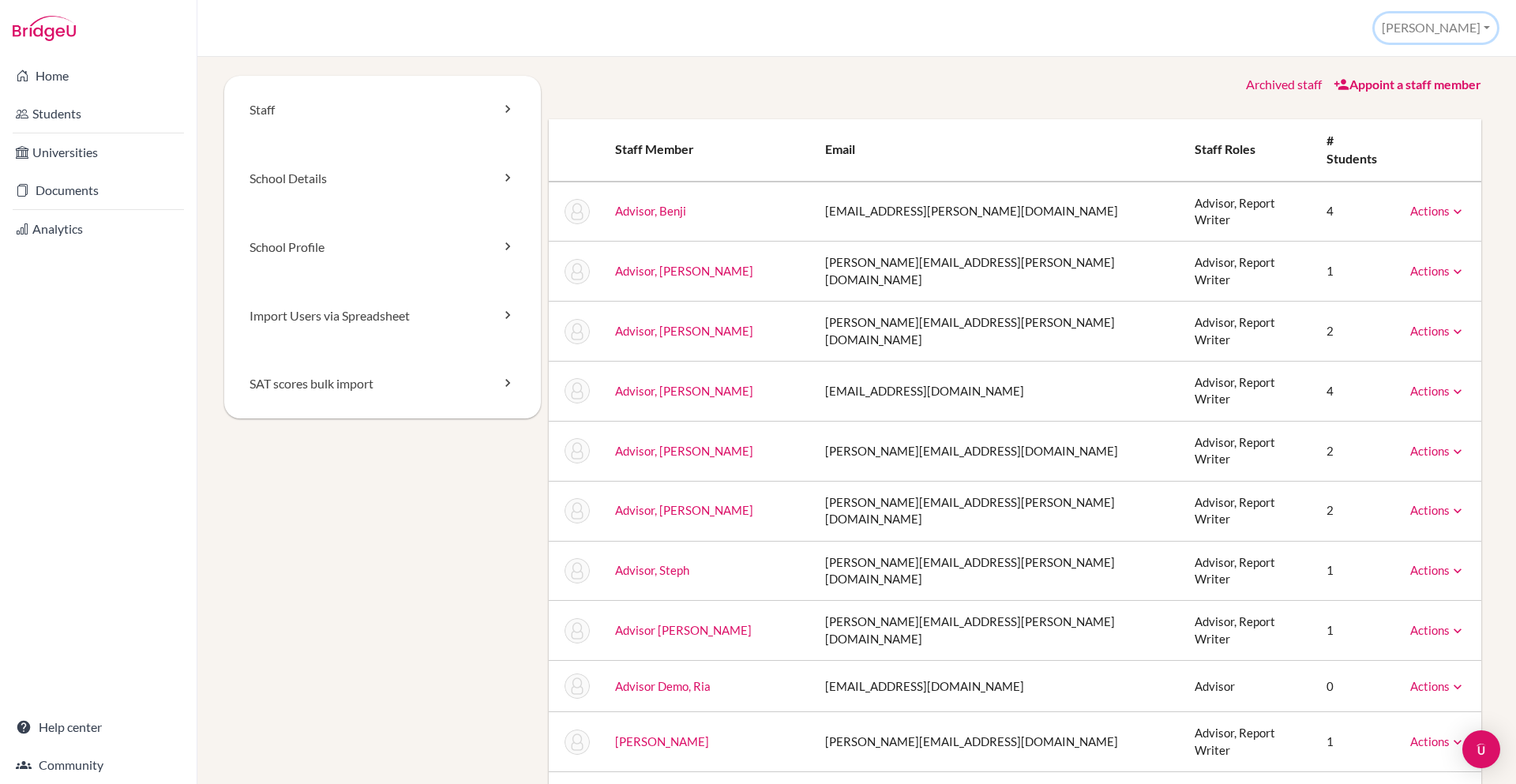
click at [1474, 22] on button "Sanchita" at bounding box center [1435, 29] width 122 height 30
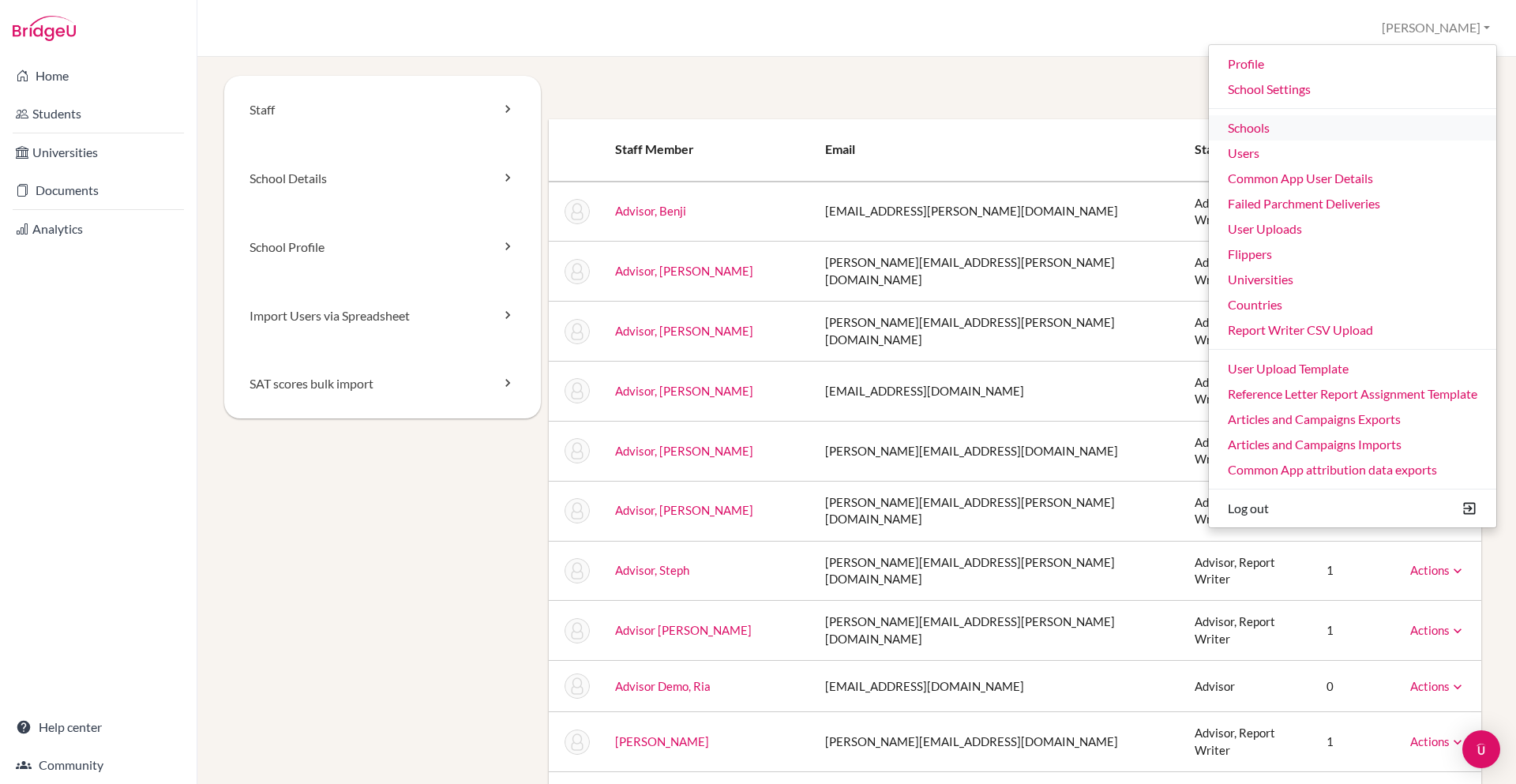
click at [1271, 124] on link "Schools" at bounding box center [1353, 128] width 287 height 26
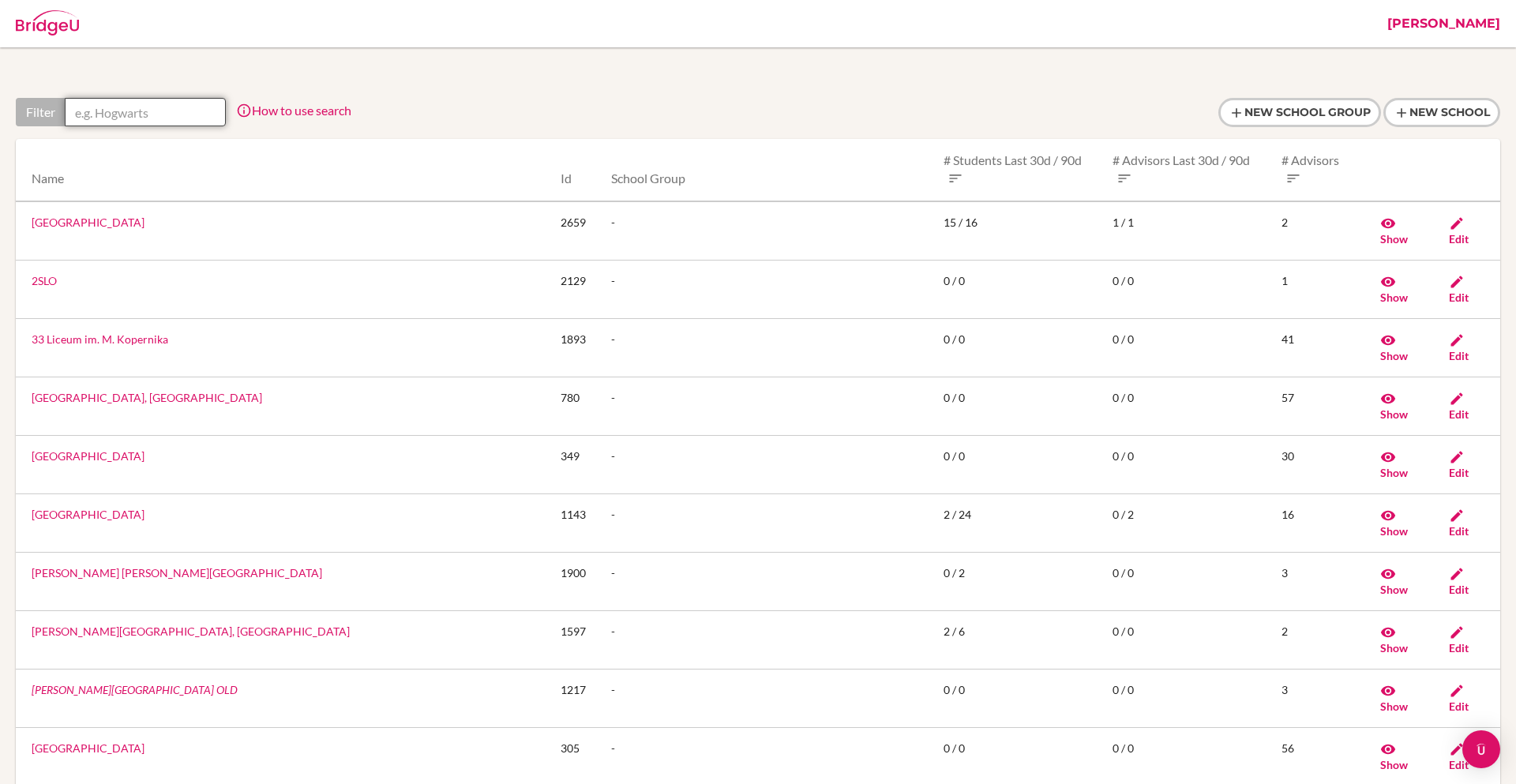
click at [188, 110] on input "text" at bounding box center [146, 112] width 161 height 29
click at [1478, 29] on link "Sanchita" at bounding box center [1443, 24] width 129 height 47
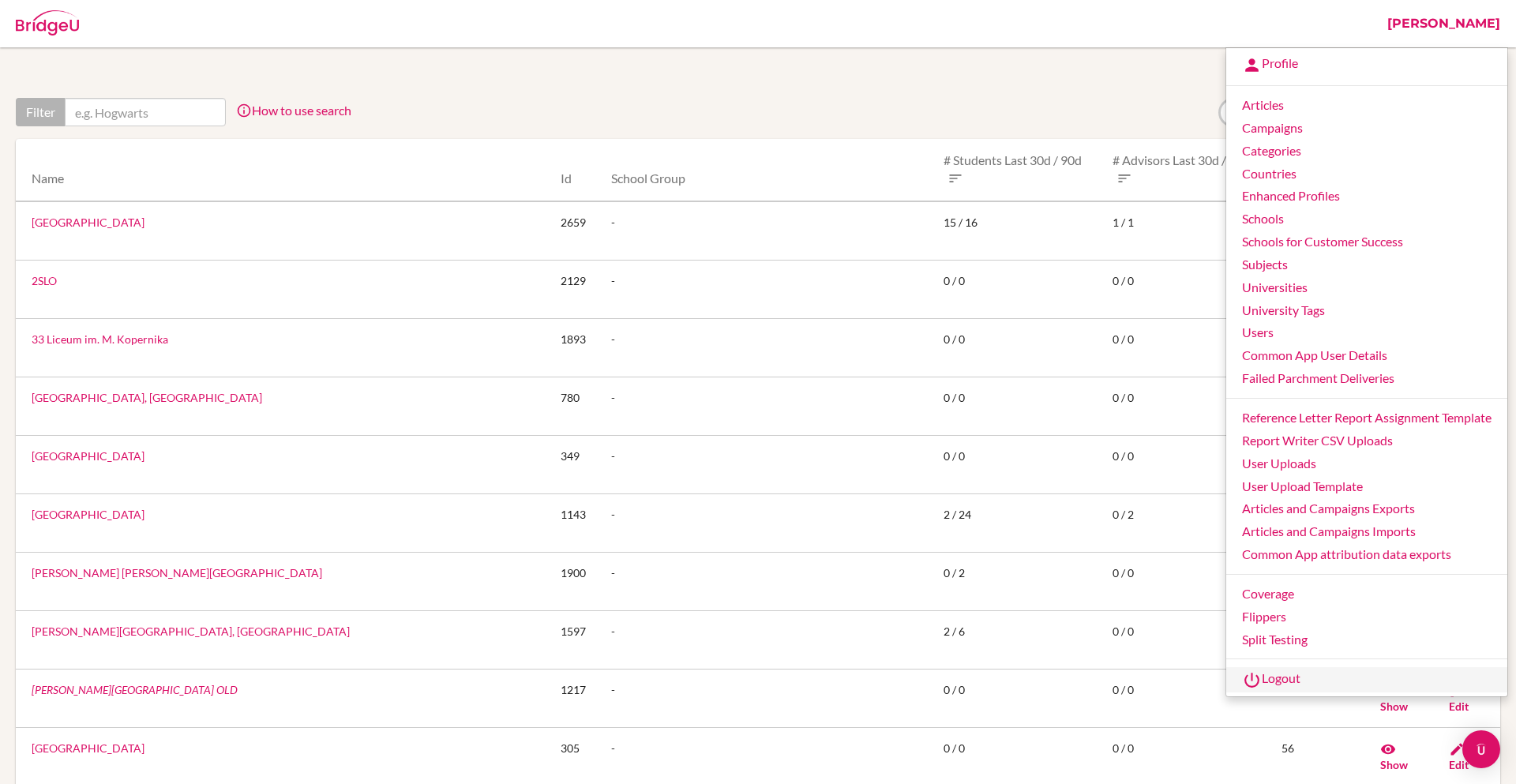
click at [1269, 674] on link "Logout" at bounding box center [1366, 680] width 281 height 26
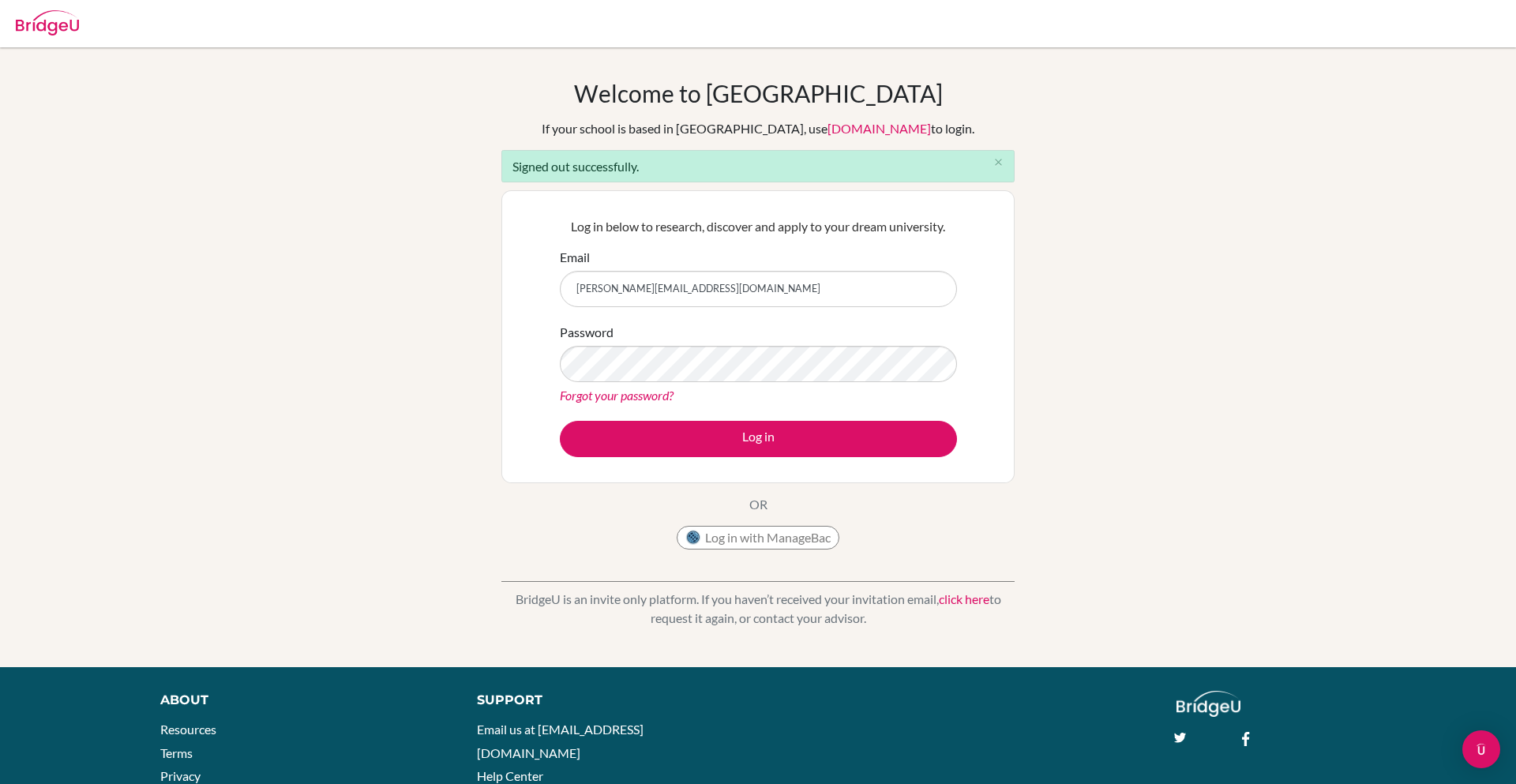
type input "[PERSON_NAME][EMAIL_ADDRESS][DOMAIN_NAME]"
click at [560, 421] on button "Log in" at bounding box center [758, 439] width 397 height 36
